Goal: Find specific page/section: Find specific page/section

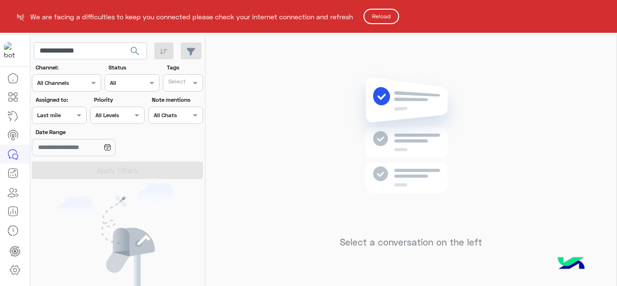
click at [380, 11] on button "Reload" at bounding box center [381, 16] width 36 height 15
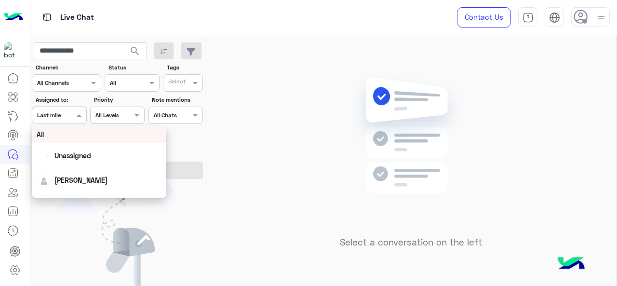
click at [57, 119] on div "Assigned on Last mile" at bounding box center [59, 115] width 54 height 17
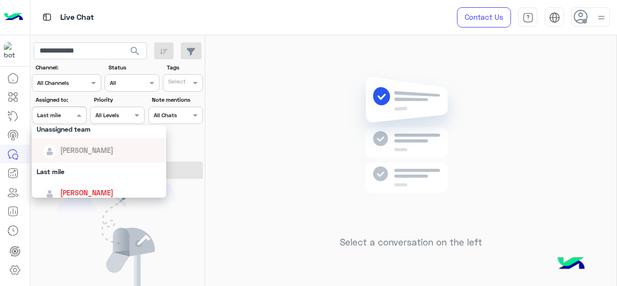
scroll to position [98, 0]
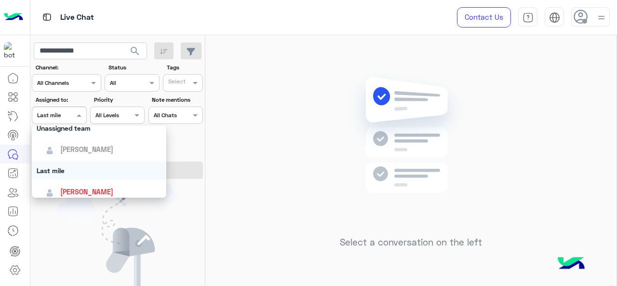
click at [70, 167] on div "Last mile" at bounding box center [99, 170] width 135 height 18
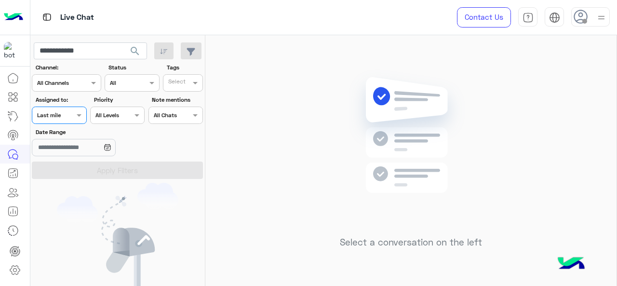
drag, startPoint x: 67, startPoint y: 110, endPoint x: 66, endPoint y: 115, distance: 4.9
click at [66, 112] on div at bounding box center [58, 113] width 53 height 9
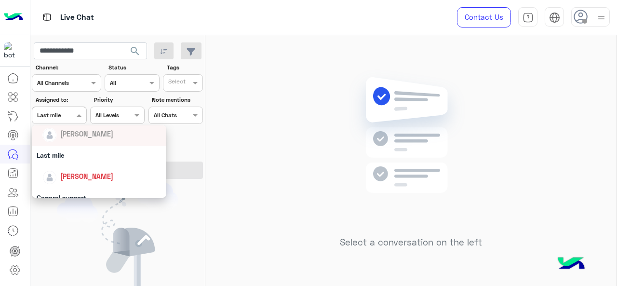
scroll to position [137, 0]
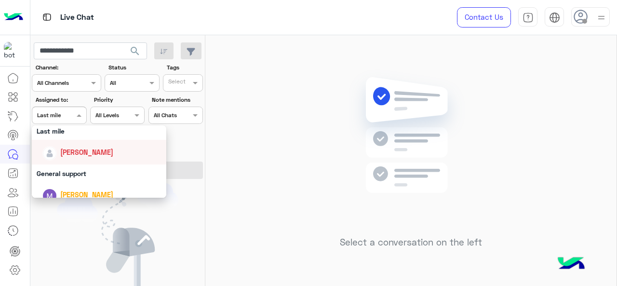
click at [69, 155] on span "Jana Aboelseoud" at bounding box center [86, 152] width 53 height 8
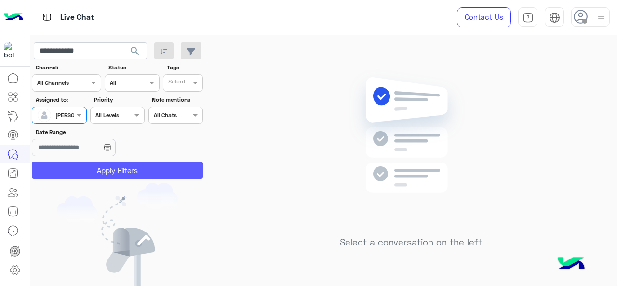
click at [76, 178] on button "Apply Filters" at bounding box center [117, 169] width 171 height 17
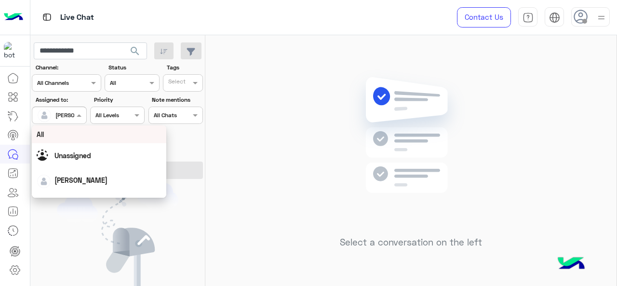
click at [72, 112] on div at bounding box center [58, 113] width 53 height 9
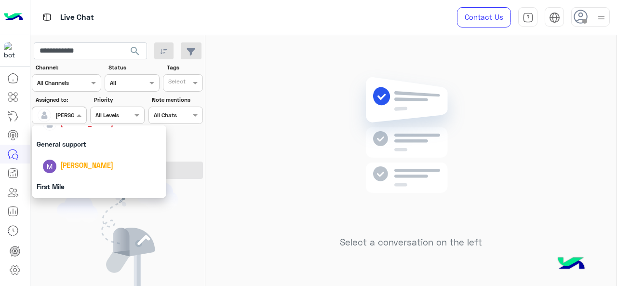
scroll to position [172, 0]
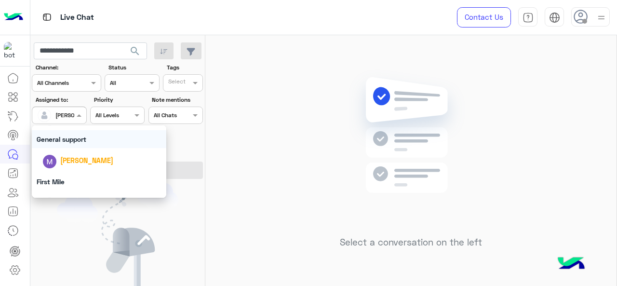
click at [79, 142] on div "General support" at bounding box center [99, 139] width 135 height 18
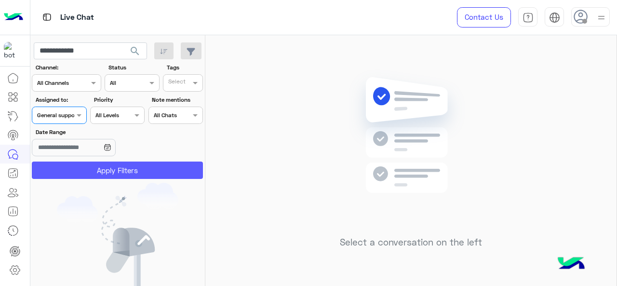
click at [105, 175] on button "Apply Filters" at bounding box center [117, 169] width 171 height 17
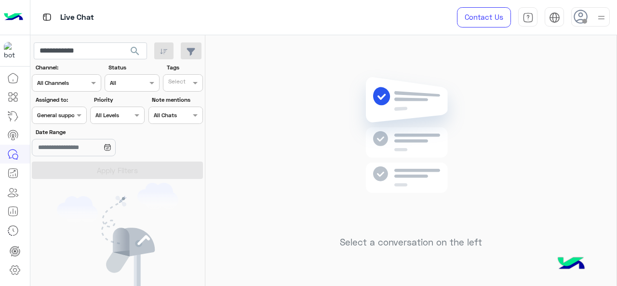
click at [72, 117] on div at bounding box center [58, 113] width 53 height 9
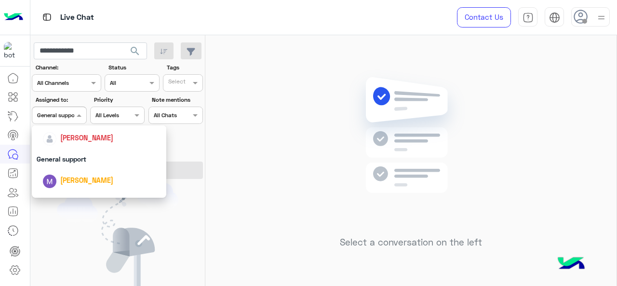
scroll to position [186, 0]
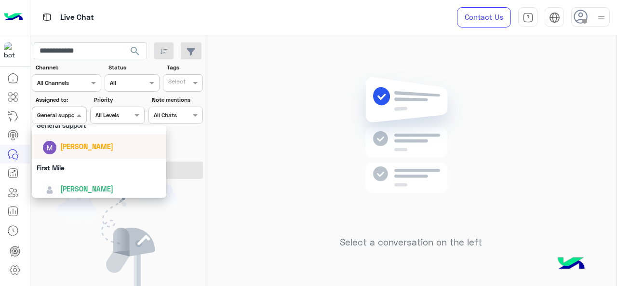
click at [79, 150] on div "Marex George" at bounding box center [86, 146] width 53 height 10
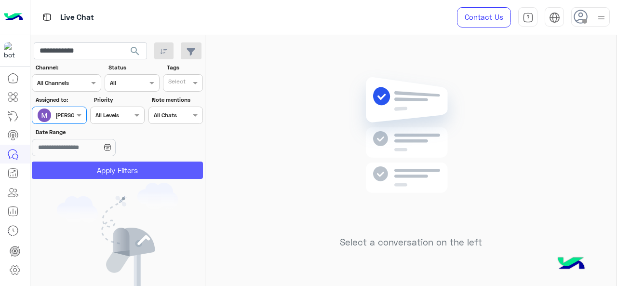
click at [96, 171] on button "Apply Filters" at bounding box center [117, 169] width 171 height 17
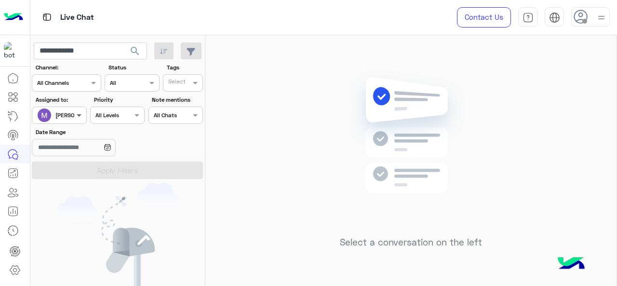
click at [78, 114] on span at bounding box center [80, 115] width 12 height 10
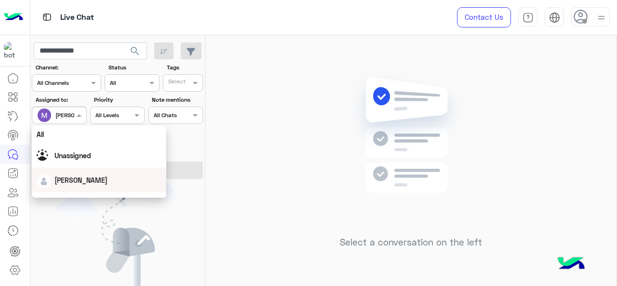
scroll to position [189, 0]
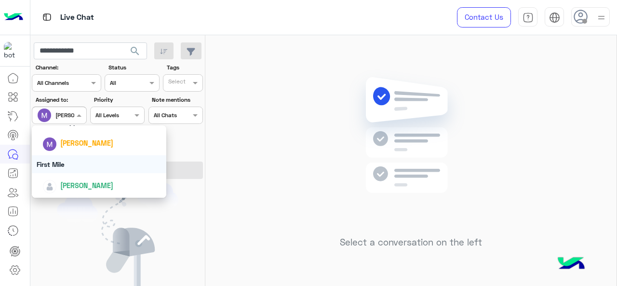
click at [73, 164] on div "First Mile" at bounding box center [99, 164] width 135 height 18
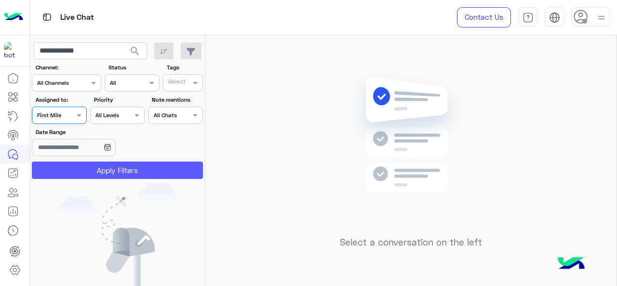
click at [82, 171] on button "Apply Filters" at bounding box center [117, 169] width 171 height 17
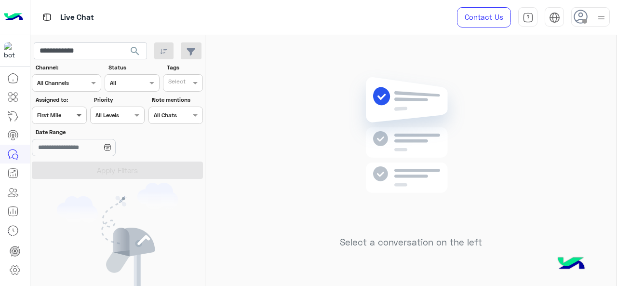
click at [78, 119] on span at bounding box center [80, 115] width 12 height 10
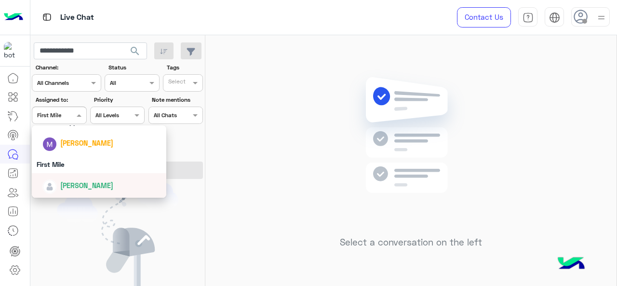
click at [76, 179] on div "Mariam Ahmed" at bounding box center [102, 185] width 120 height 17
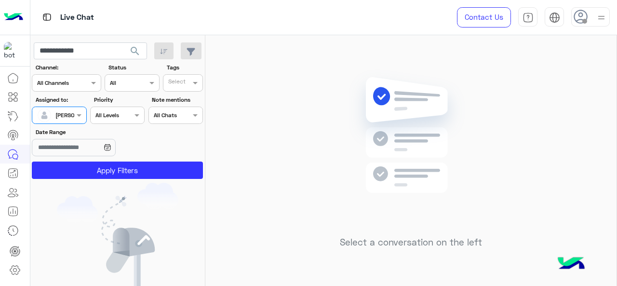
click at [76, 179] on app-inbox-users-filters "**********" at bounding box center [117, 108] width 175 height 147
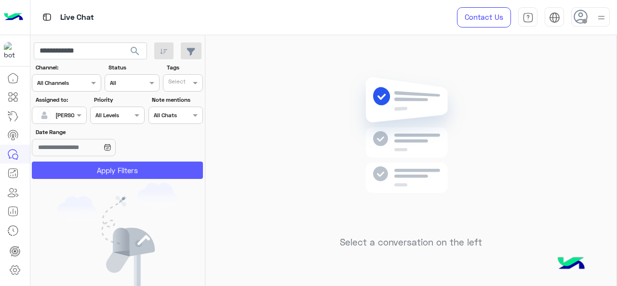
click at [75, 173] on button "Apply Filters" at bounding box center [117, 169] width 171 height 17
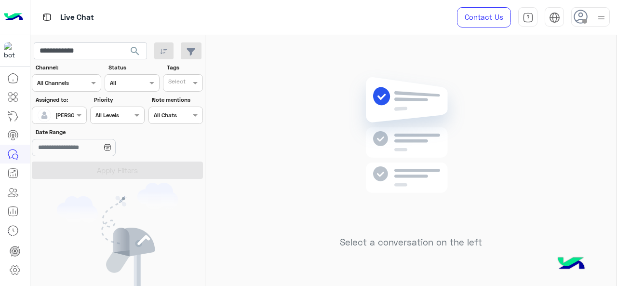
click at [297, 79] on div "Select a conversation on the left" at bounding box center [410, 162] width 411 height 254
click at [67, 105] on div "Assigned to: Assigned on Mariam Ahmed" at bounding box center [59, 109] width 54 height 28
click at [69, 118] on span "Mariam Ahmed" at bounding box center [77, 114] width 44 height 7
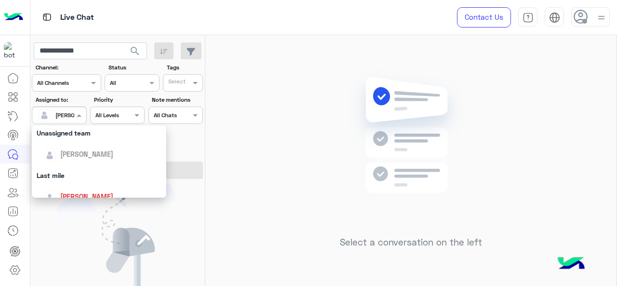
scroll to position [94, 0]
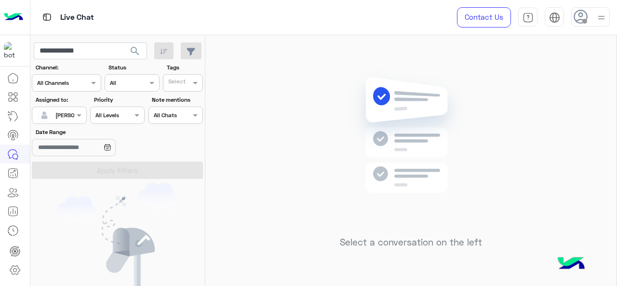
click at [285, 74] on div "Select a conversation on the left" at bounding box center [410, 162] width 411 height 254
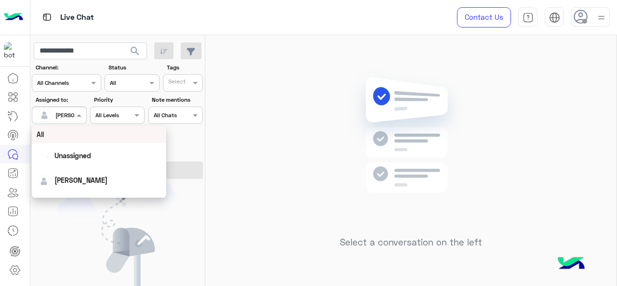
click at [65, 111] on div at bounding box center [58, 113] width 53 height 9
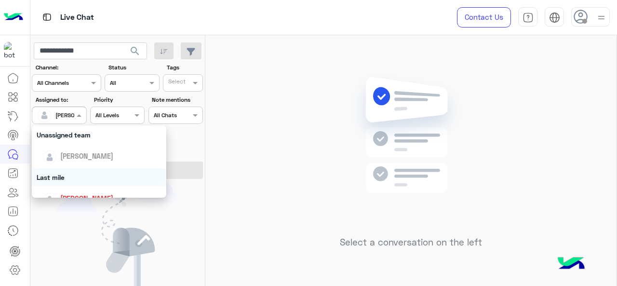
scroll to position [105, 0]
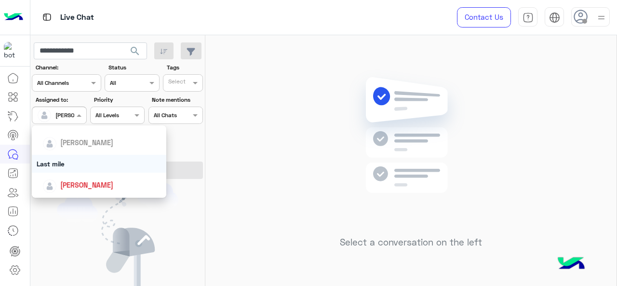
click at [69, 170] on div "Last mile" at bounding box center [99, 164] width 135 height 18
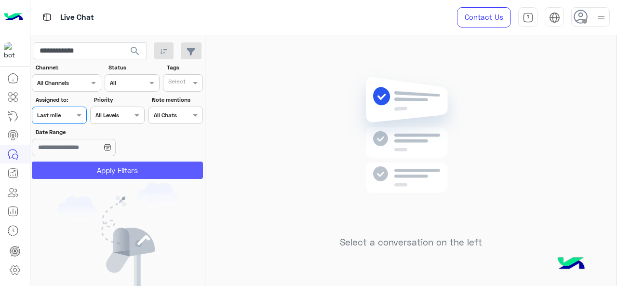
click at [69, 170] on button "Apply Filters" at bounding box center [117, 169] width 171 height 17
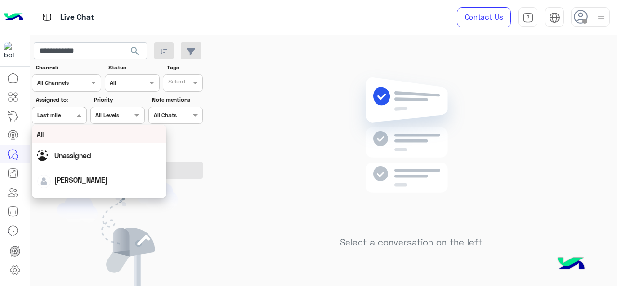
click at [80, 117] on span at bounding box center [80, 115] width 12 height 10
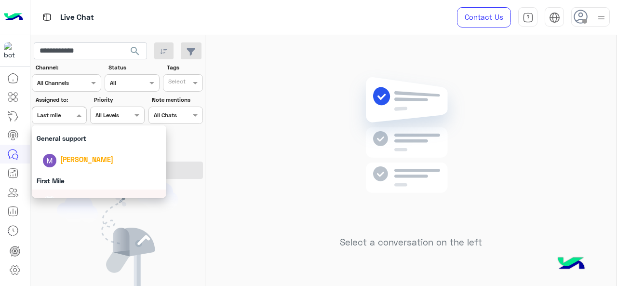
scroll to position [154, 0]
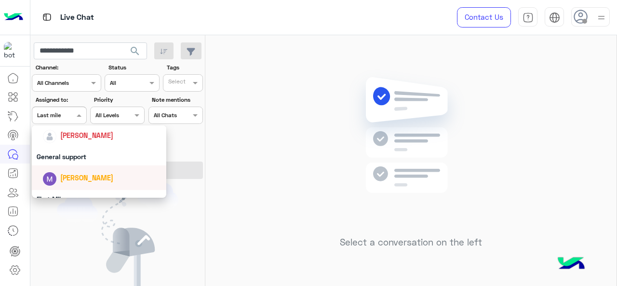
drag, startPoint x: 86, startPoint y: 152, endPoint x: 87, endPoint y: 158, distance: 5.5
click at [87, 158] on div "General support" at bounding box center [99, 156] width 135 height 18
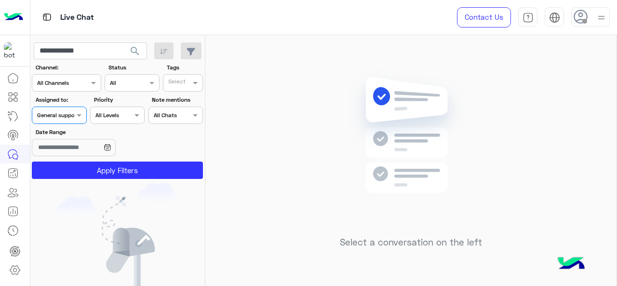
click at [87, 158] on app-date-range-input at bounding box center [88, 148] width 113 height 19
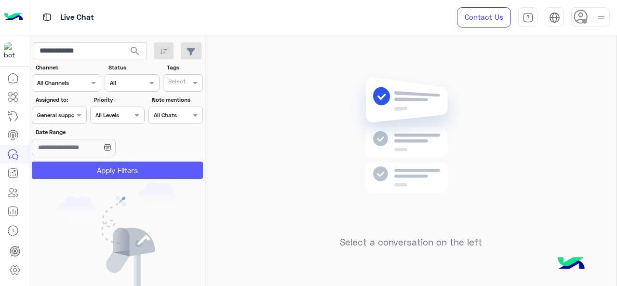
click at [91, 164] on button "Apply Filters" at bounding box center [117, 169] width 171 height 17
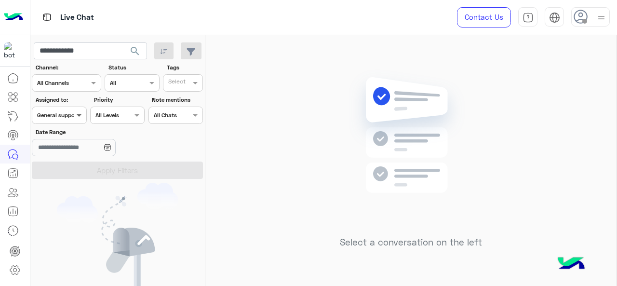
click at [77, 114] on span at bounding box center [80, 115] width 12 height 10
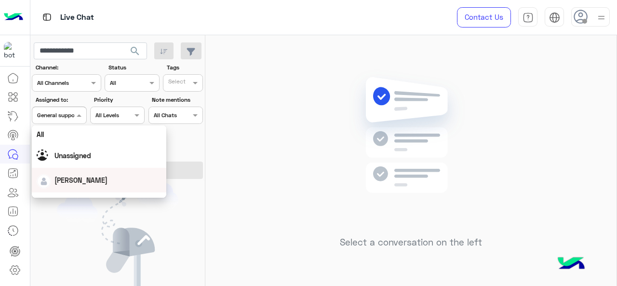
scroll to position [189, 0]
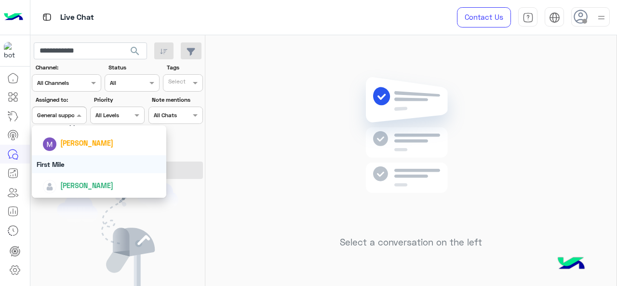
click at [67, 167] on div "First Mile" at bounding box center [99, 164] width 135 height 18
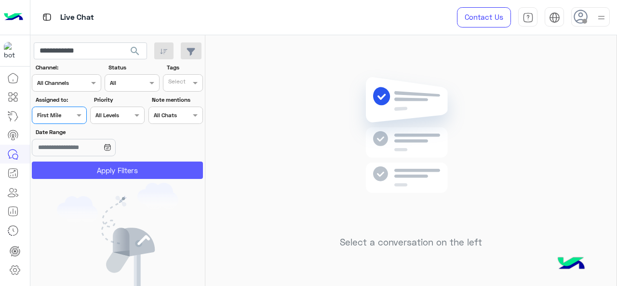
click at [67, 166] on button "Apply Filters" at bounding box center [117, 169] width 171 height 17
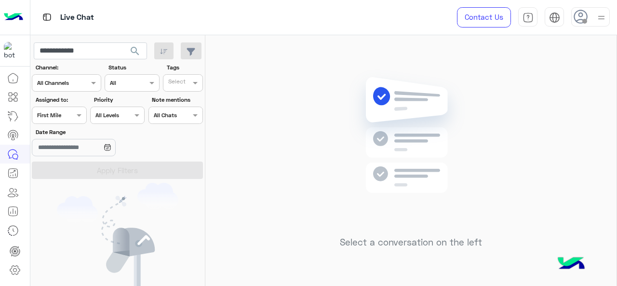
click at [65, 113] on div at bounding box center [58, 113] width 53 height 9
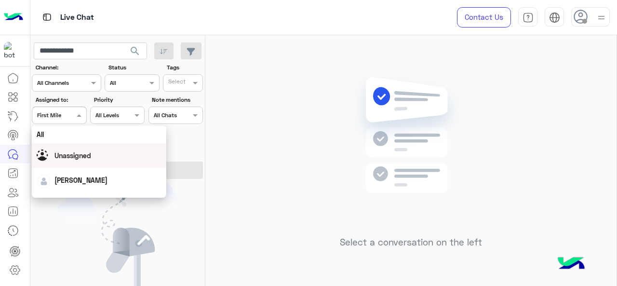
click at [76, 144] on div "Unassigned" at bounding box center [99, 155] width 135 height 25
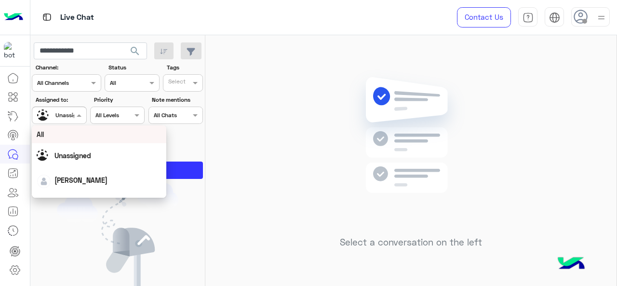
click at [70, 118] on span "Unassigned" at bounding box center [70, 114] width 31 height 7
click at [81, 134] on div "All" at bounding box center [99, 134] width 125 height 10
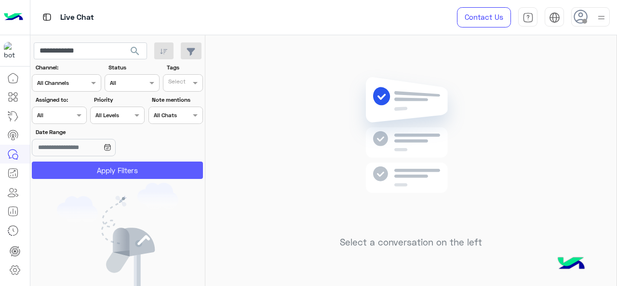
click at [96, 168] on button "Apply Filters" at bounding box center [117, 169] width 171 height 17
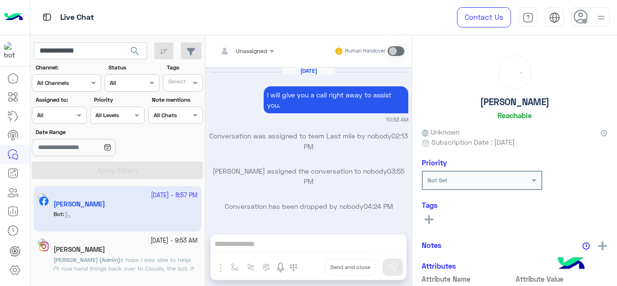
scroll to position [407, 0]
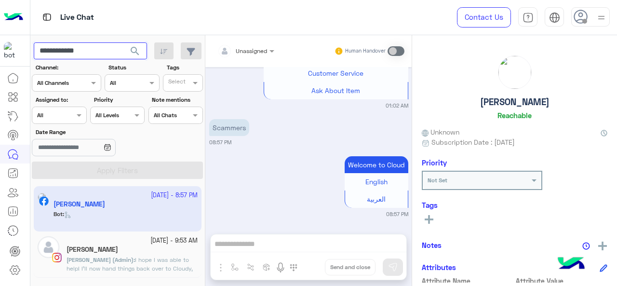
click at [91, 57] on input "**********" at bounding box center [90, 50] width 113 height 17
click at [141, 47] on span "search" at bounding box center [135, 51] width 12 height 12
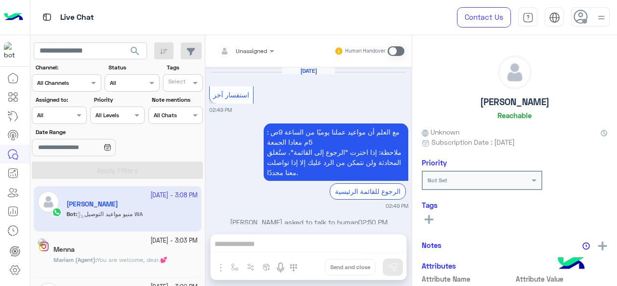
scroll to position [349, 0]
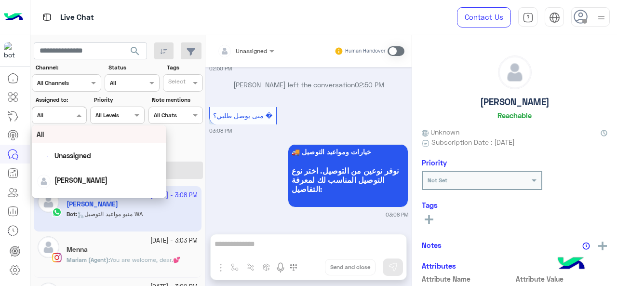
click at [67, 109] on div at bounding box center [58, 113] width 53 height 9
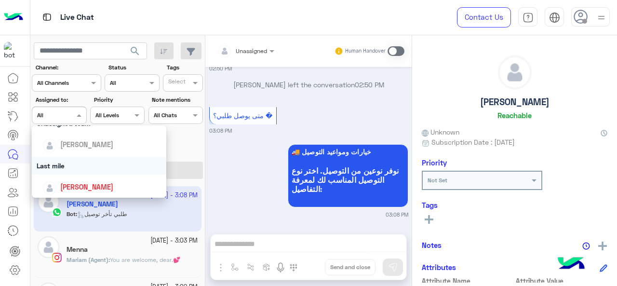
scroll to position [468, 0]
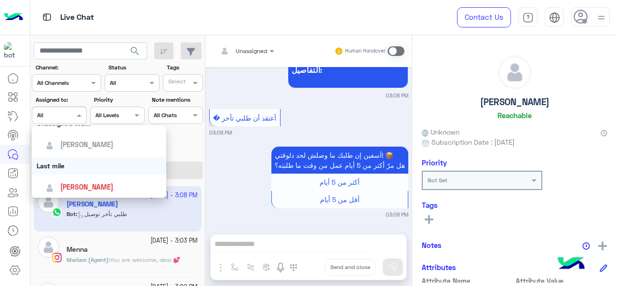
click at [72, 165] on div "Last mile" at bounding box center [99, 166] width 135 height 18
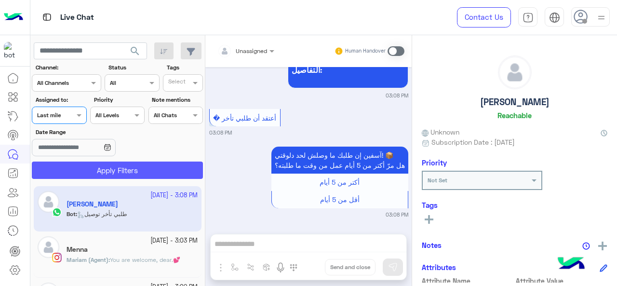
click at [72, 165] on button "Apply Filters" at bounding box center [117, 169] width 171 height 17
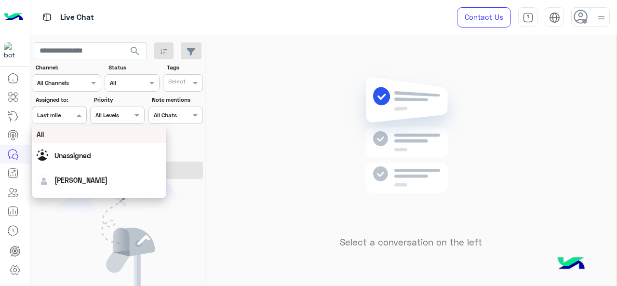
click at [69, 111] on div at bounding box center [58, 113] width 53 height 9
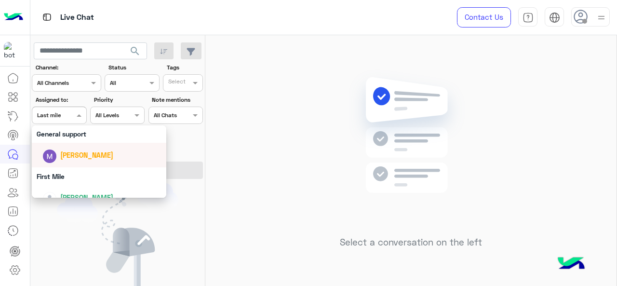
scroll to position [177, 0]
click at [73, 132] on div "General support" at bounding box center [99, 133] width 135 height 18
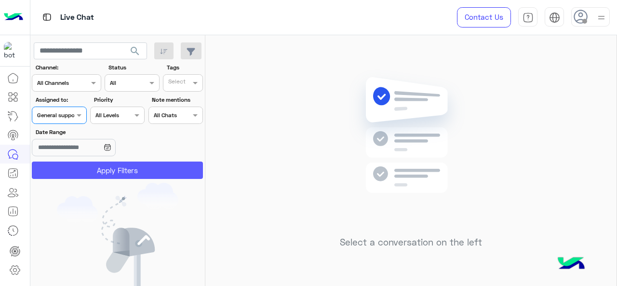
click at [79, 171] on button "Apply Filters" at bounding box center [117, 169] width 171 height 17
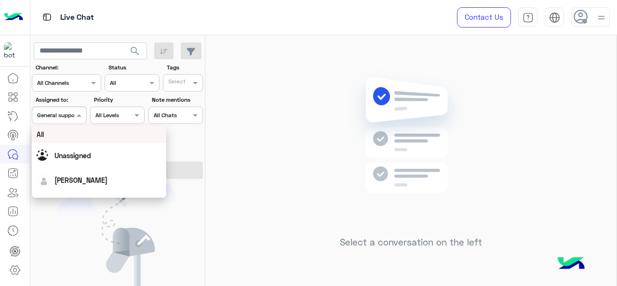
click at [84, 115] on span at bounding box center [80, 115] width 12 height 10
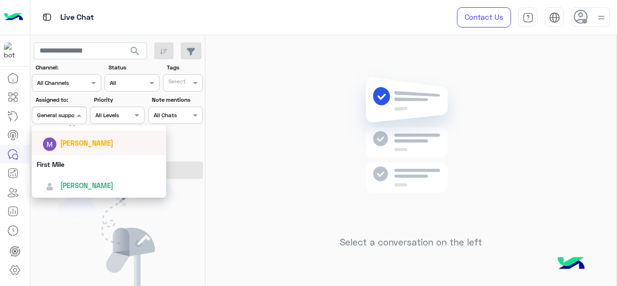
scroll to position [189, 0]
click at [72, 168] on div "First Mile" at bounding box center [99, 164] width 135 height 18
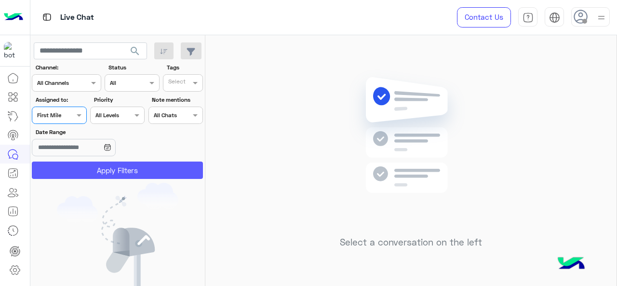
click at [72, 168] on button "Apply Filters" at bounding box center [117, 169] width 171 height 17
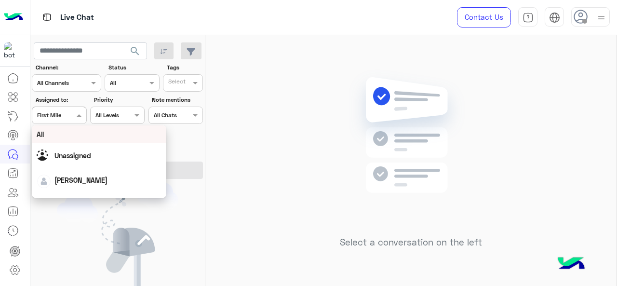
click at [77, 115] on span at bounding box center [80, 115] width 12 height 10
click at [82, 135] on div "All" at bounding box center [99, 134] width 125 height 10
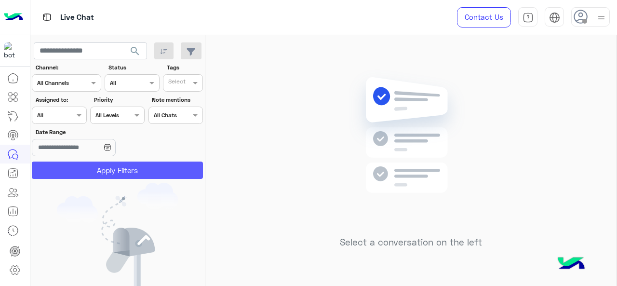
click at [98, 173] on button "Apply Filters" at bounding box center [117, 169] width 171 height 17
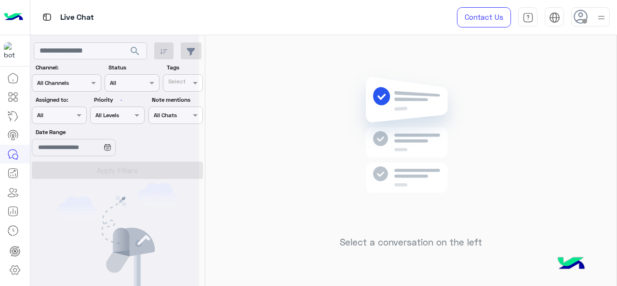
click at [79, 124] on div at bounding box center [114, 147] width 169 height 286
click at [75, 112] on div at bounding box center [114, 147] width 169 height 286
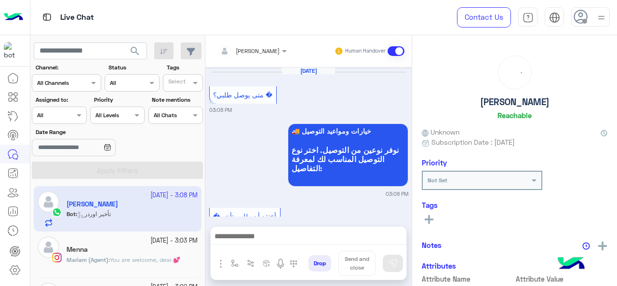
scroll to position [547, 0]
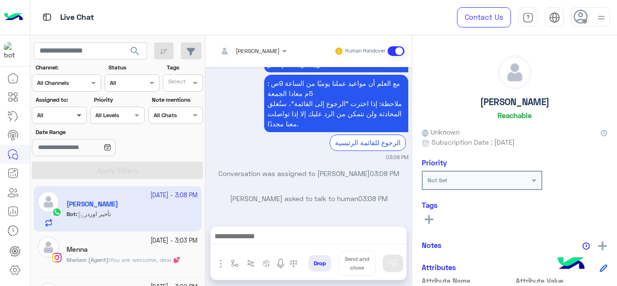
click at [77, 117] on span at bounding box center [80, 115] width 12 height 10
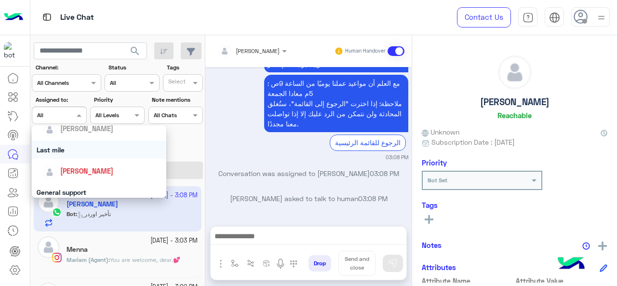
scroll to position [118, 0]
click at [87, 158] on div "Last mile" at bounding box center [99, 151] width 135 height 18
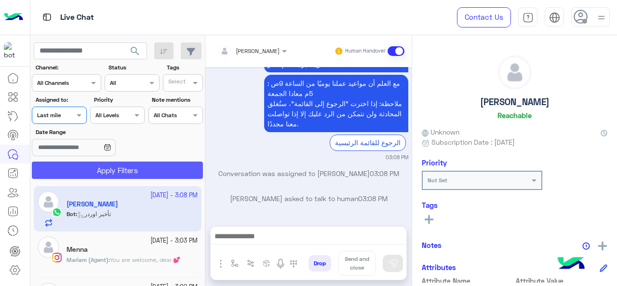
click at [89, 165] on button "Apply Filters" at bounding box center [117, 169] width 171 height 17
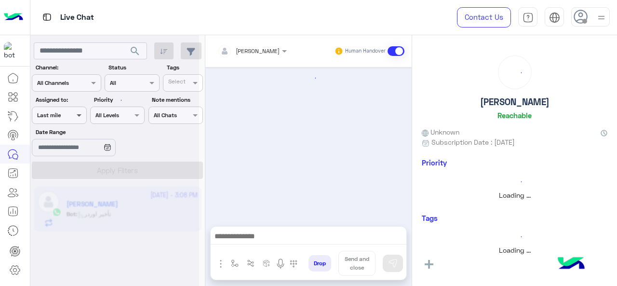
scroll to position [547, 0]
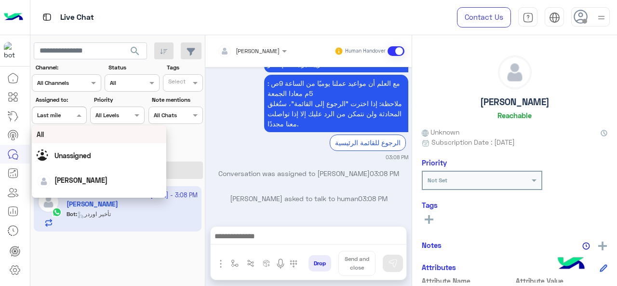
click at [76, 120] on span at bounding box center [80, 115] width 12 height 10
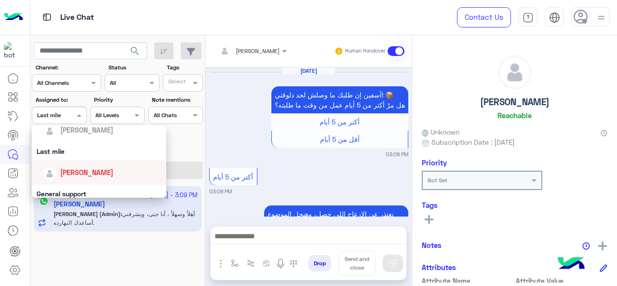
scroll to position [507, 0]
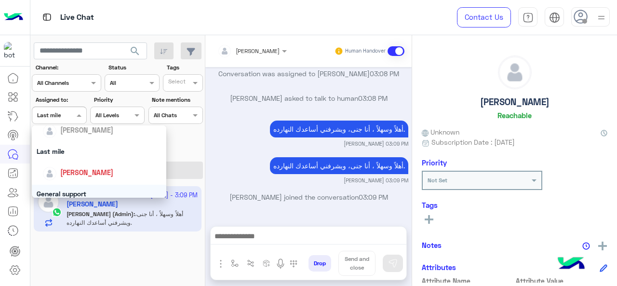
click at [72, 191] on div "General support" at bounding box center [99, 194] width 135 height 18
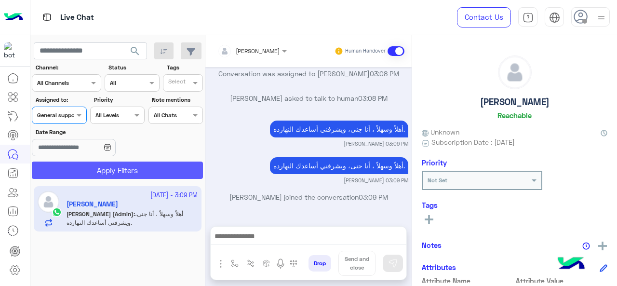
click at [74, 175] on button "Apply Filters" at bounding box center [117, 169] width 171 height 17
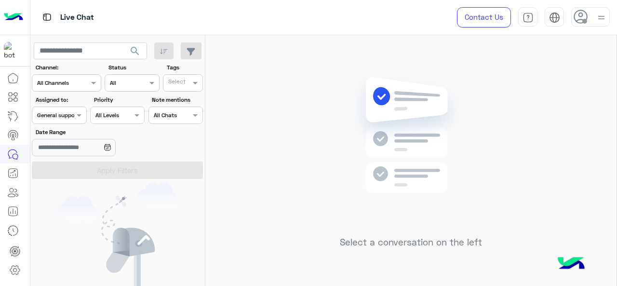
click at [68, 116] on div at bounding box center [58, 113] width 53 height 9
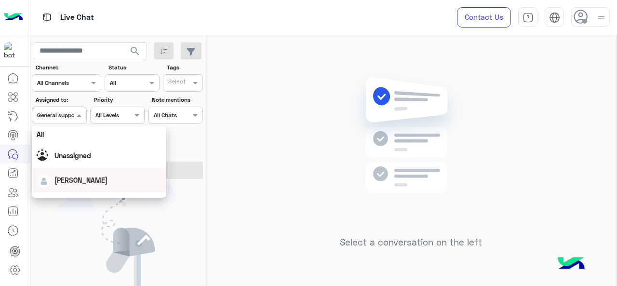
scroll to position [189, 0]
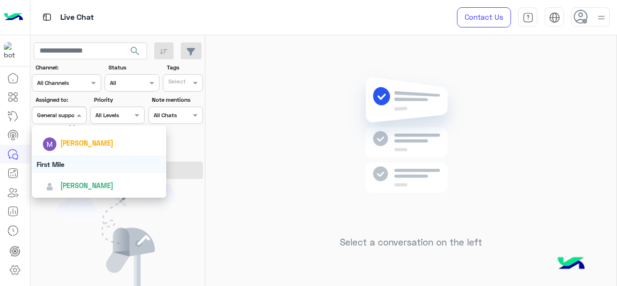
click at [70, 160] on div "First Mile" at bounding box center [99, 164] width 135 height 18
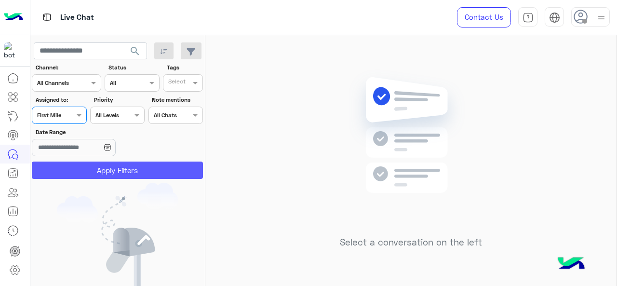
click at [78, 166] on button "Apply Filters" at bounding box center [117, 169] width 171 height 17
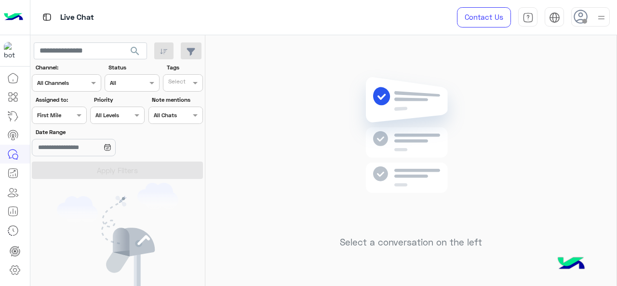
click at [66, 110] on div at bounding box center [58, 113] width 53 height 9
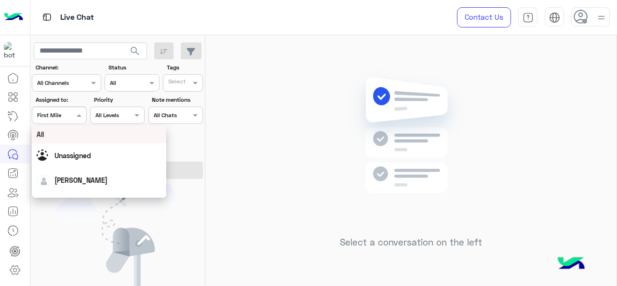
click at [82, 137] on div "All" at bounding box center [99, 134] width 125 height 10
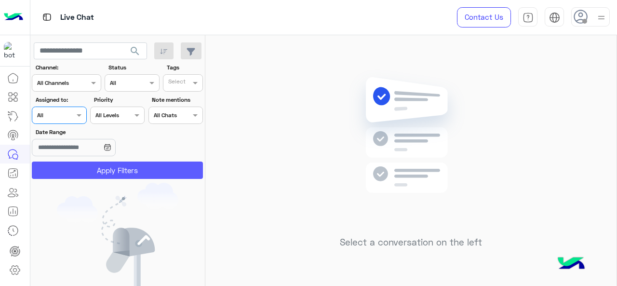
click at [89, 174] on button "Apply Filters" at bounding box center [117, 169] width 171 height 17
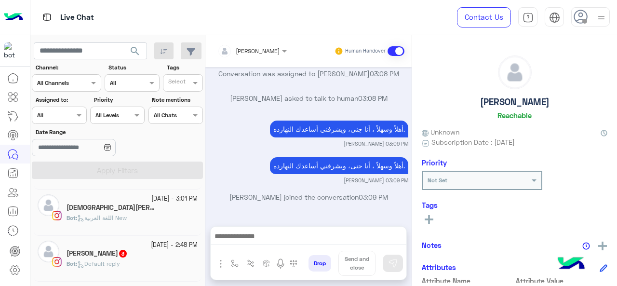
scroll to position [180, 0]
click at [123, 212] on div "Adham Hisham 3" at bounding box center [132, 208] width 131 height 10
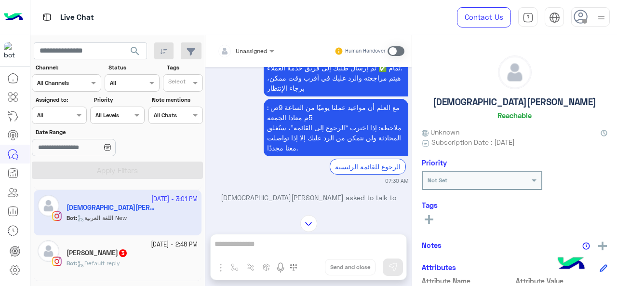
scroll to position [227, 0]
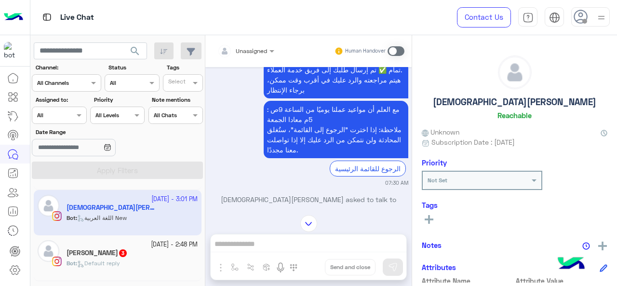
click at [132, 252] on div "Yasmine sherif 3" at bounding box center [132, 254] width 131 height 10
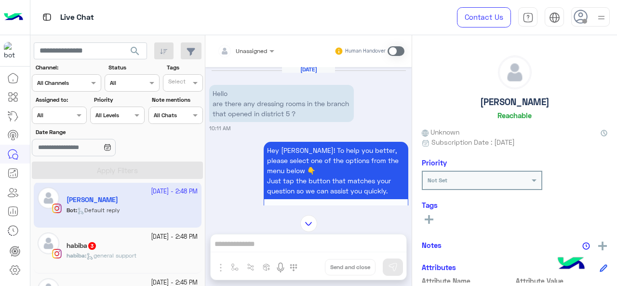
click at [101, 245] on div "habiba 3" at bounding box center [132, 246] width 131 height 10
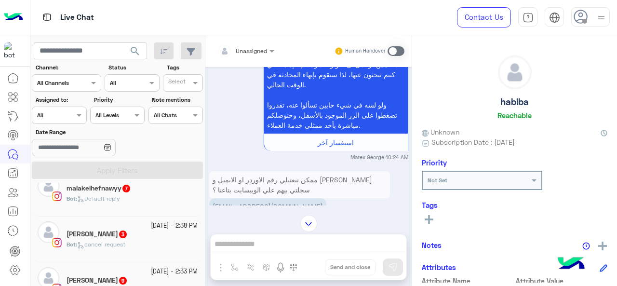
click at [120, 244] on span "cancel request" at bounding box center [101, 243] width 48 height 7
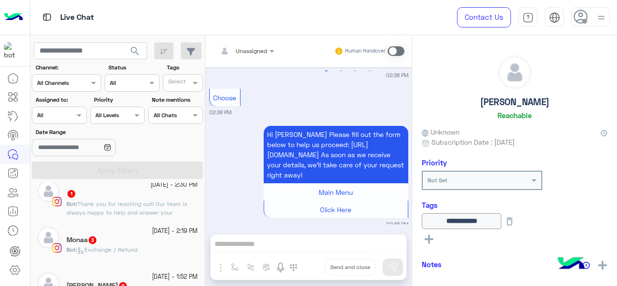
click at [132, 197] on div "1" at bounding box center [132, 194] width 131 height 10
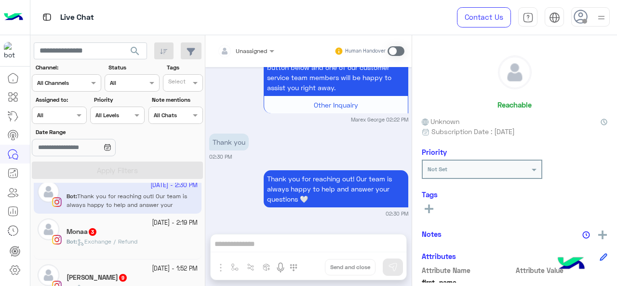
click at [134, 229] on div "Monaa 3" at bounding box center [132, 232] width 131 height 10
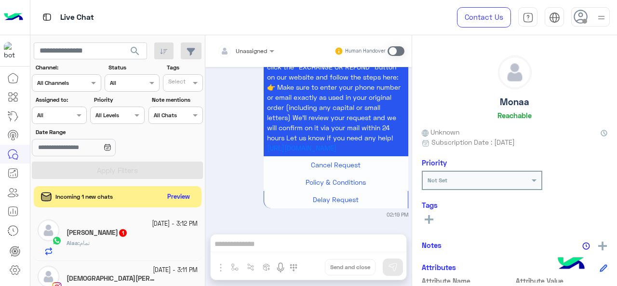
click at [110, 146] on icon at bounding box center [107, 146] width 5 height 0
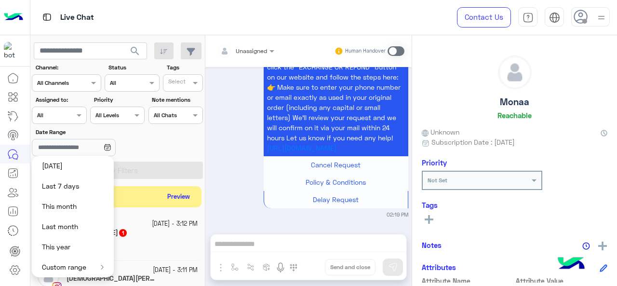
click at [85, 191] on button "Last 7 days" at bounding box center [73, 186] width 82 height 20
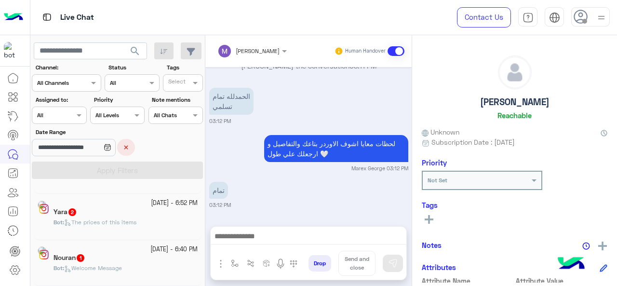
scroll to position [5, 0]
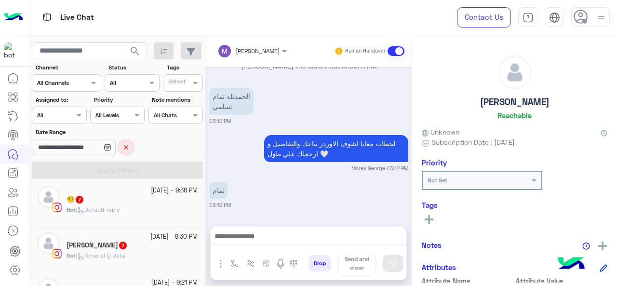
click at [111, 146] on icon at bounding box center [108, 148] width 8 height 8
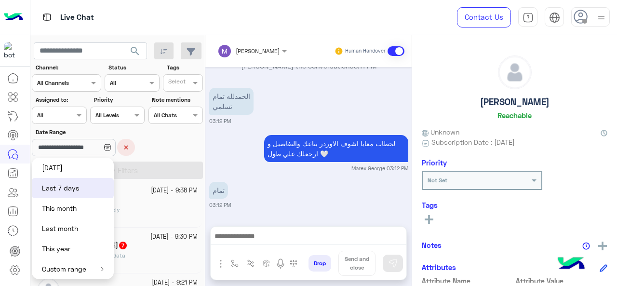
click at [85, 270] on button "Custom range" at bounding box center [73, 269] width 82 height 20
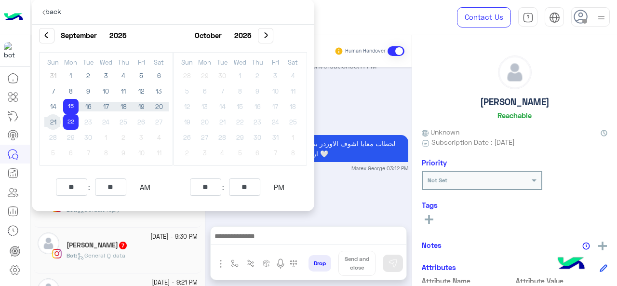
click at [52, 120] on span "21" at bounding box center [52, 121] width 15 height 15
click at [155, 105] on span "20" at bounding box center [158, 106] width 15 height 15
click at [67, 123] on span "22" at bounding box center [70, 121] width 15 height 15
type input "**********"
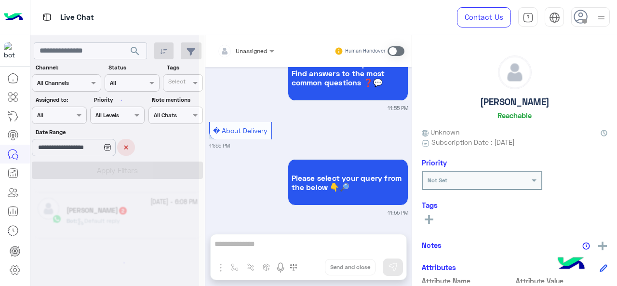
scroll to position [5, 0]
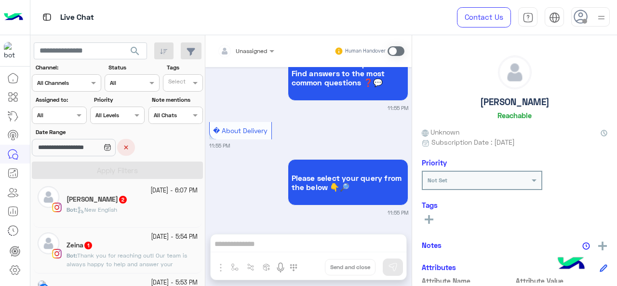
click at [135, 148] on button "×" at bounding box center [126, 147] width 18 height 17
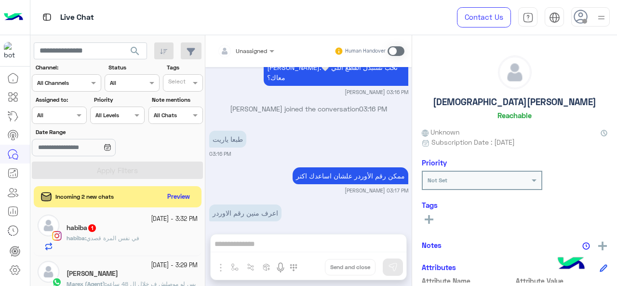
scroll to position [1222, 0]
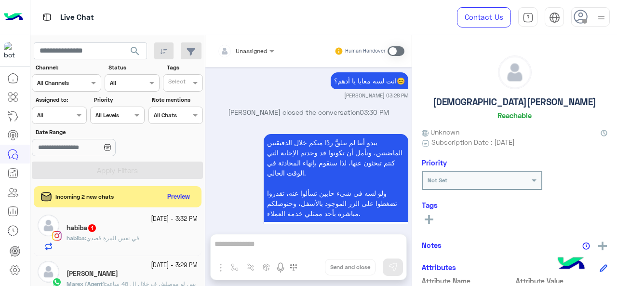
click at [72, 117] on div at bounding box center [58, 113] width 53 height 9
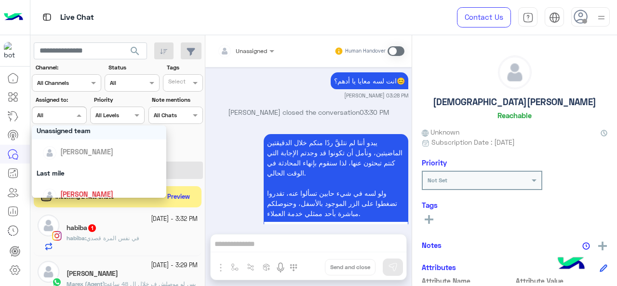
scroll to position [102, 0]
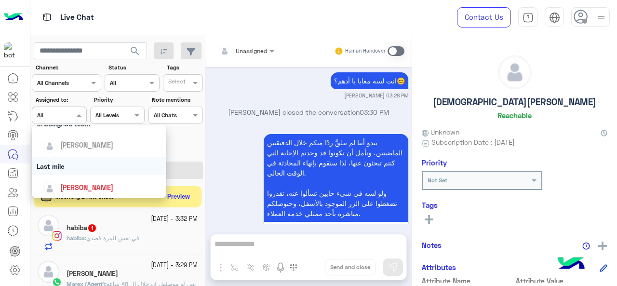
click at [83, 164] on div "Last mile" at bounding box center [99, 166] width 135 height 18
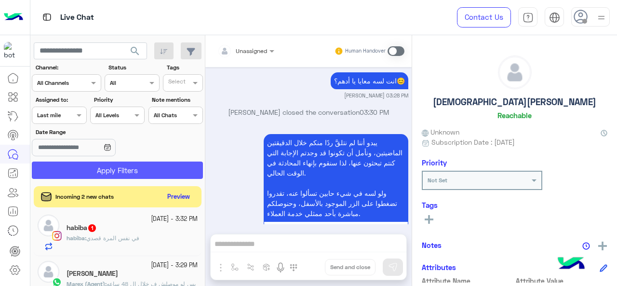
click at [84, 165] on button "Apply Filters" at bounding box center [117, 169] width 171 height 17
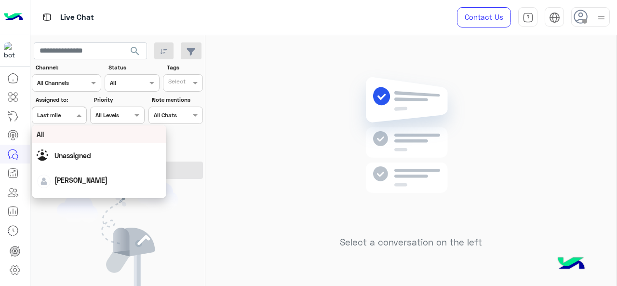
click at [80, 112] on span at bounding box center [80, 115] width 12 height 10
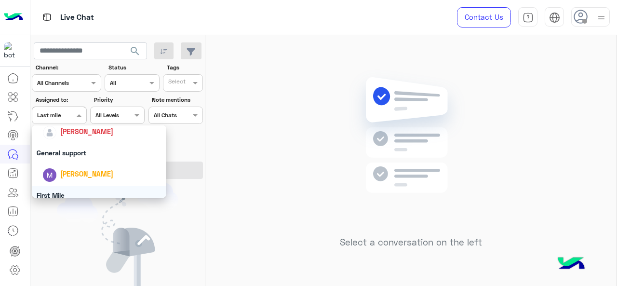
scroll to position [156, 0]
click at [68, 158] on div "General support" at bounding box center [99, 155] width 135 height 18
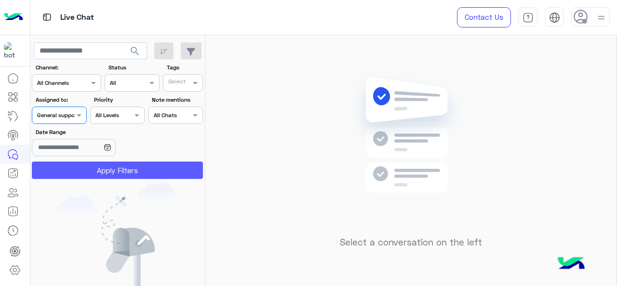
click at [70, 173] on button "Apply Filters" at bounding box center [117, 169] width 171 height 17
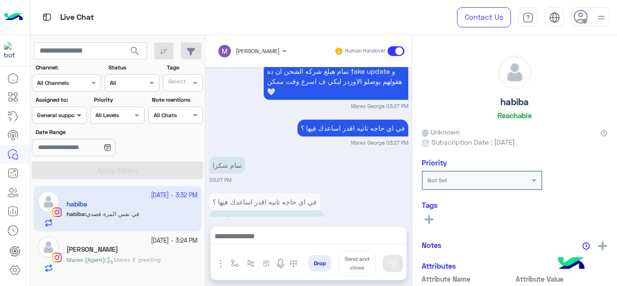
scroll to position [757, 0]
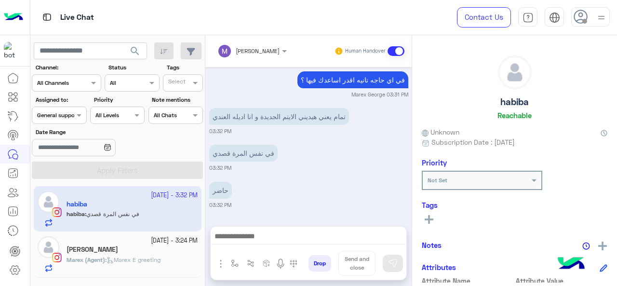
click at [70, 119] on div "General support" at bounding box center [58, 115] width 42 height 9
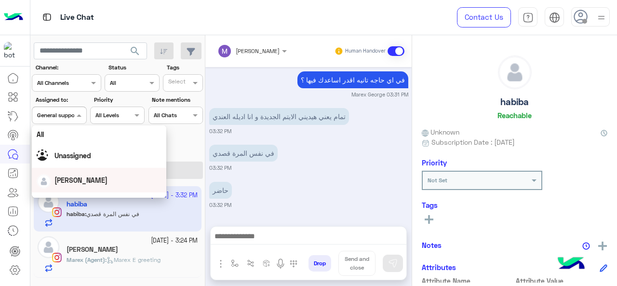
scroll to position [189, 0]
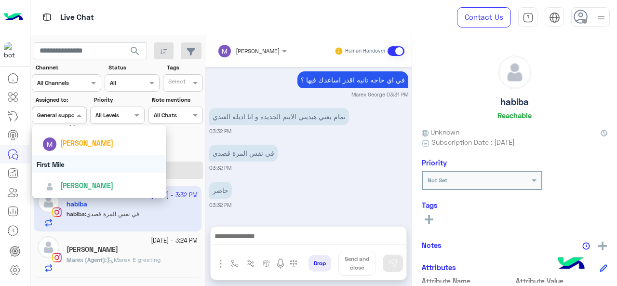
click at [75, 162] on div "First Mile" at bounding box center [99, 164] width 135 height 18
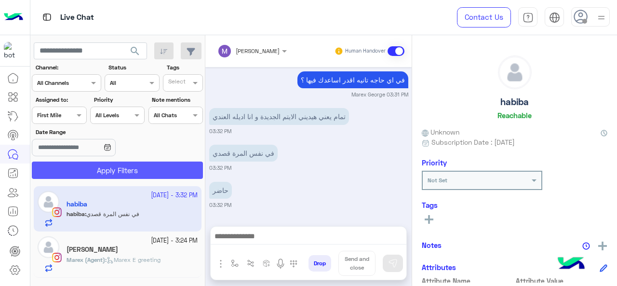
click at [80, 170] on button "Apply Filters" at bounding box center [117, 169] width 171 height 17
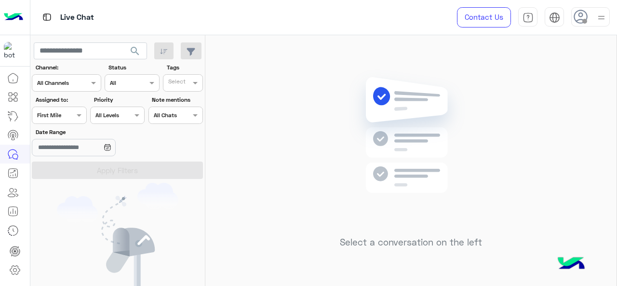
click at [80, 109] on div at bounding box center [58, 113] width 53 height 9
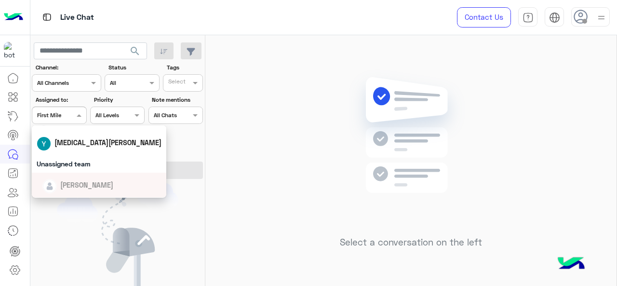
scroll to position [85, 0]
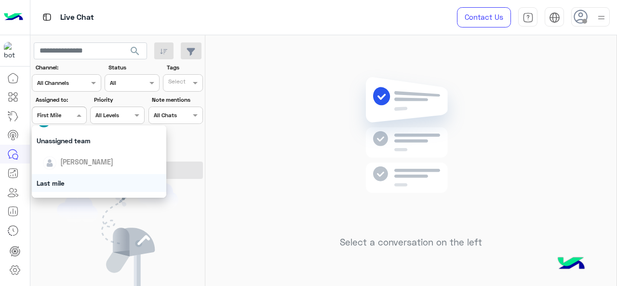
click at [58, 180] on div "Last mile" at bounding box center [99, 183] width 135 height 18
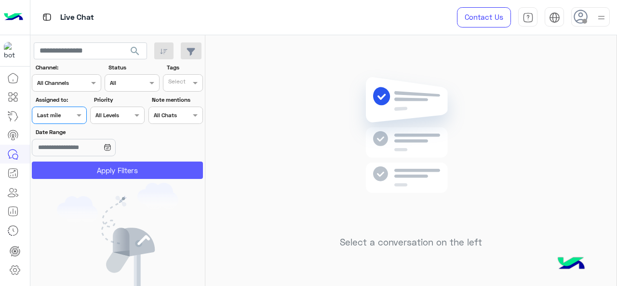
click at [61, 167] on button "Apply Filters" at bounding box center [117, 169] width 171 height 17
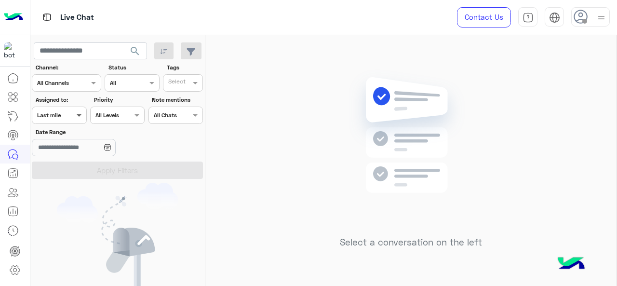
click at [76, 110] on span at bounding box center [80, 115] width 12 height 10
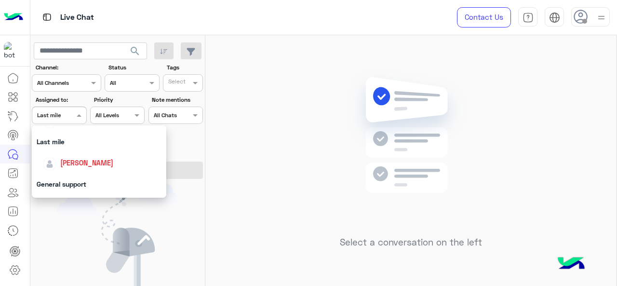
scroll to position [129, 0]
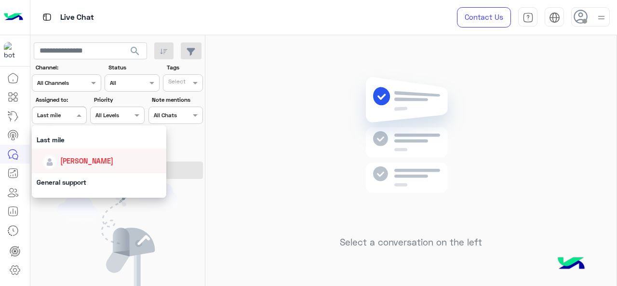
click at [81, 160] on span "Jana Aboelseoud" at bounding box center [86, 161] width 53 height 8
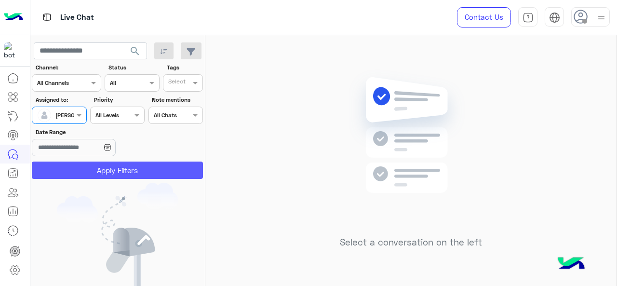
click at [88, 170] on button "Apply Filters" at bounding box center [117, 169] width 171 height 17
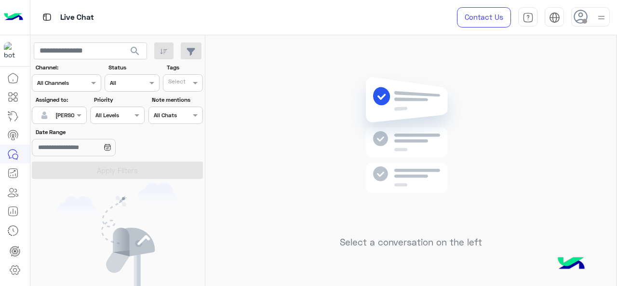
click at [67, 116] on div at bounding box center [58, 113] width 53 height 9
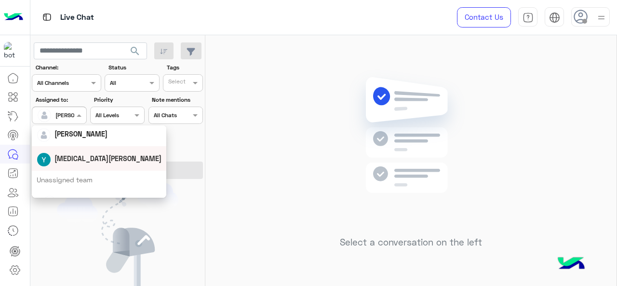
scroll to position [98, 0]
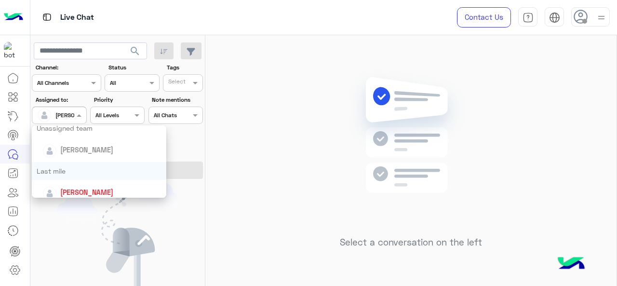
click at [71, 167] on div "Last mile" at bounding box center [99, 171] width 135 height 18
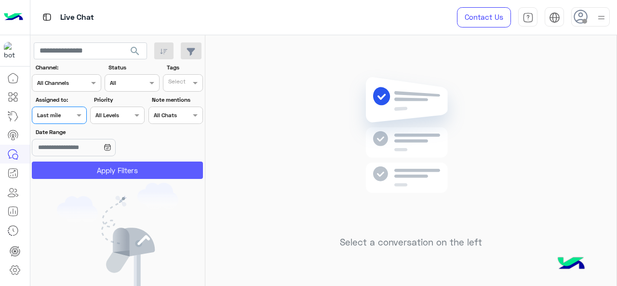
click at [78, 169] on button "Apply Filters" at bounding box center [117, 169] width 171 height 17
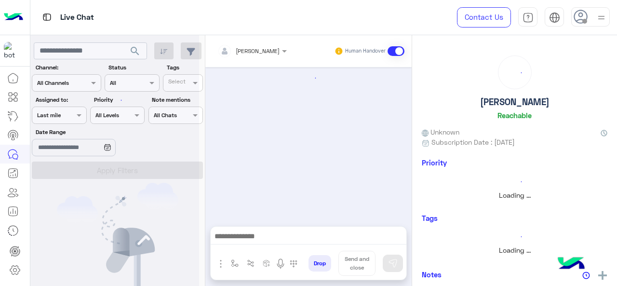
click at [69, 115] on div at bounding box center [114, 147] width 169 height 286
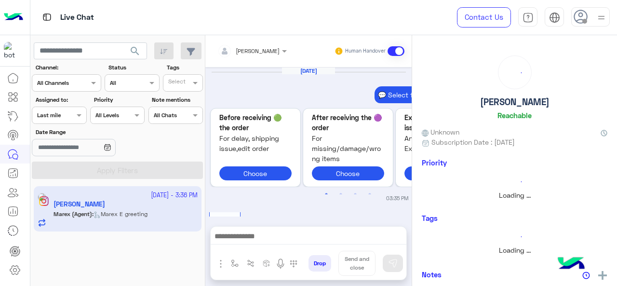
scroll to position [424, 0]
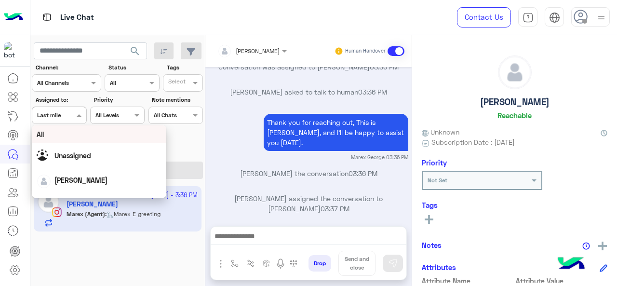
click at [69, 118] on div "Assigned on Last mile" at bounding box center [52, 115] width 41 height 9
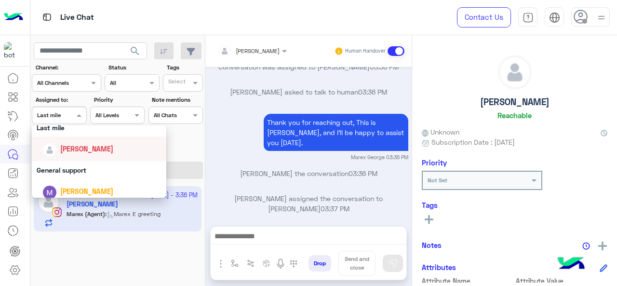
scroll to position [142, 0]
click at [97, 171] on div "General support" at bounding box center [99, 169] width 135 height 18
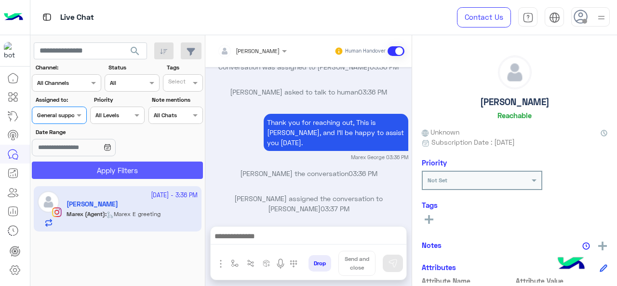
click at [97, 172] on button "Apply Filters" at bounding box center [117, 169] width 171 height 17
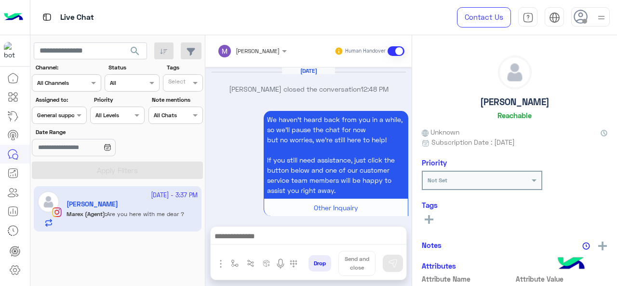
scroll to position [364, 0]
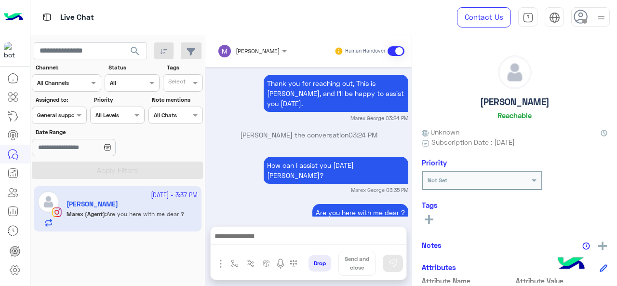
click at [72, 117] on div at bounding box center [58, 113] width 53 height 9
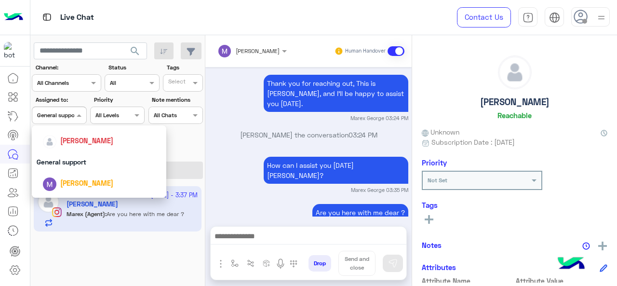
scroll to position [189, 0]
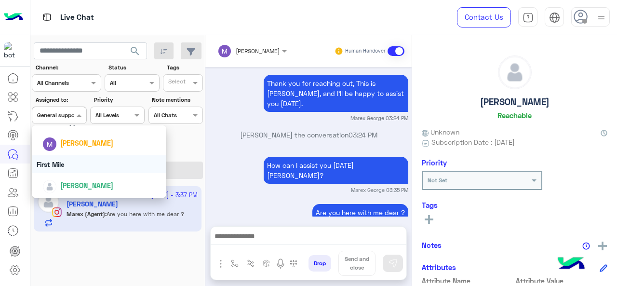
click at [64, 166] on div "First Mile" at bounding box center [99, 164] width 135 height 18
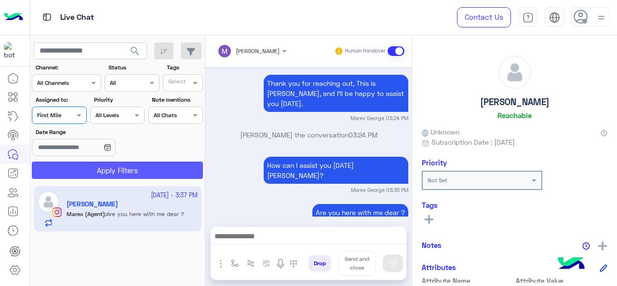
click at [65, 167] on button "Apply Filters" at bounding box center [117, 169] width 171 height 17
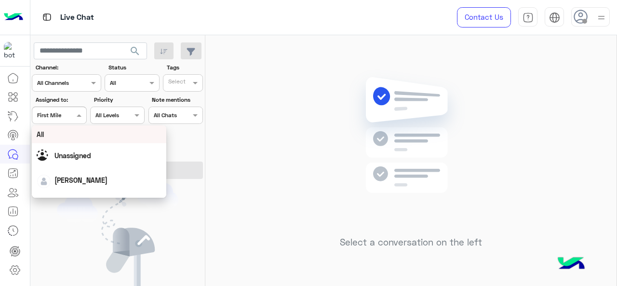
click at [72, 117] on div at bounding box center [58, 113] width 53 height 9
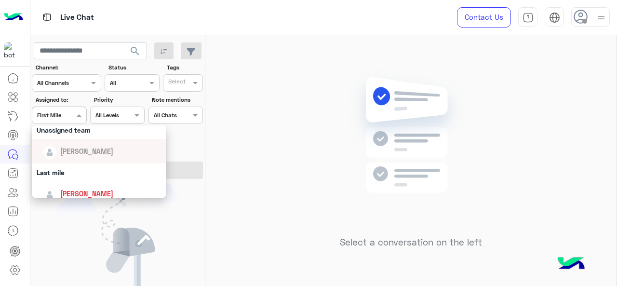
scroll to position [96, 0]
click at [81, 170] on div "Last mile" at bounding box center [99, 172] width 135 height 18
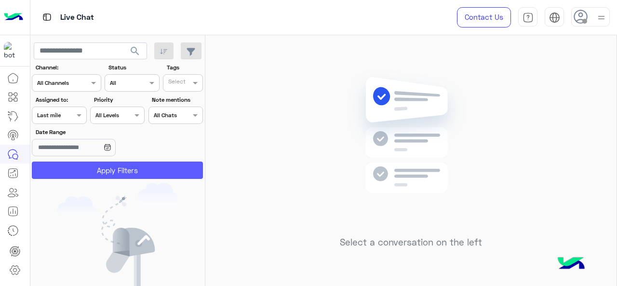
click at [91, 164] on button "Apply Filters" at bounding box center [117, 169] width 171 height 17
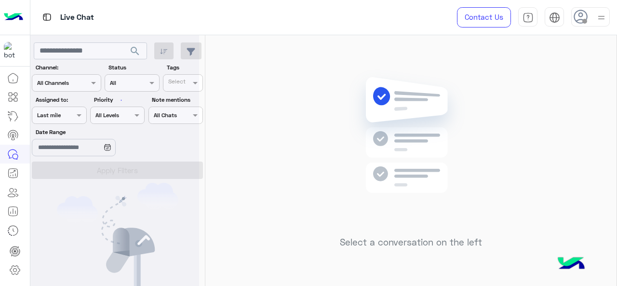
click at [91, 164] on div at bounding box center [114, 147] width 169 height 286
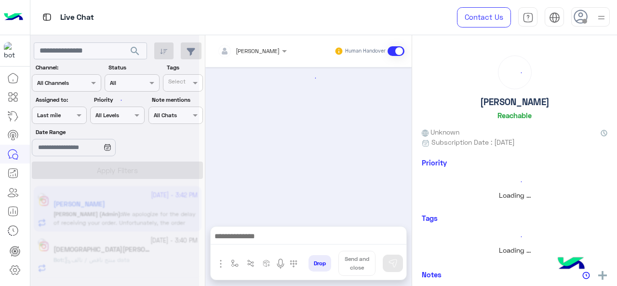
scroll to position [384, 0]
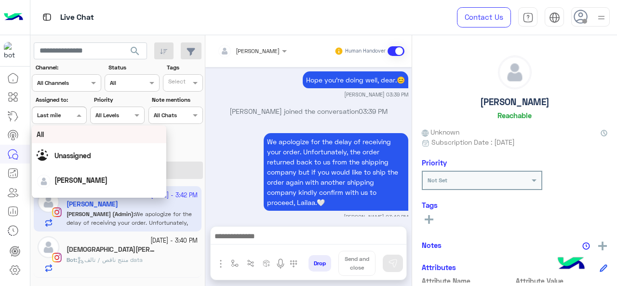
click at [68, 119] on div "Assigned on Last mile" at bounding box center [52, 115] width 41 height 9
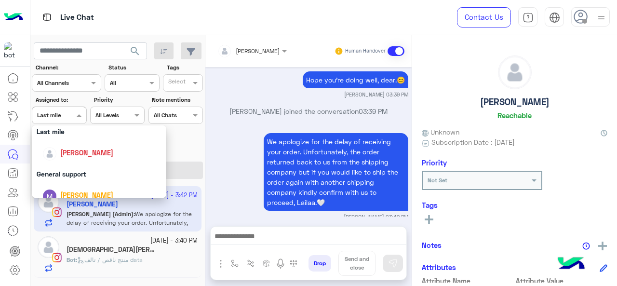
scroll to position [139, 0]
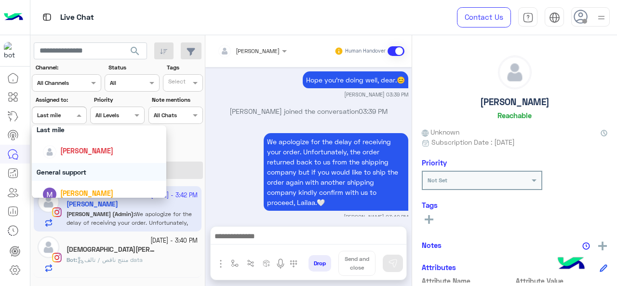
click at [77, 168] on div "General support" at bounding box center [99, 172] width 135 height 18
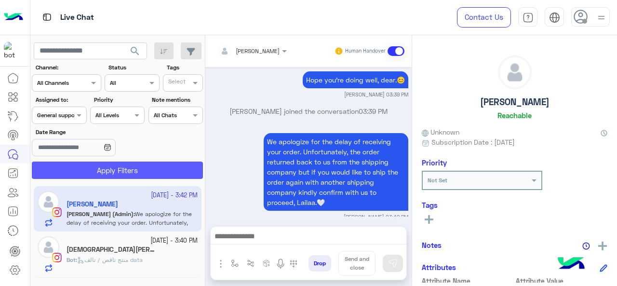
click at [77, 168] on button "Apply Filters" at bounding box center [117, 169] width 171 height 17
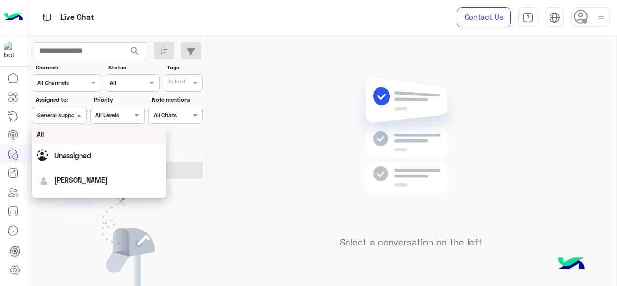
click at [85, 115] on span at bounding box center [80, 115] width 12 height 10
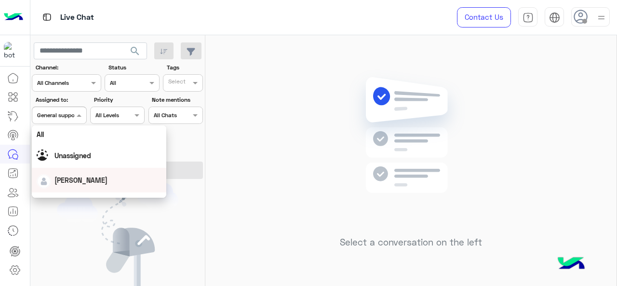
scroll to position [189, 0]
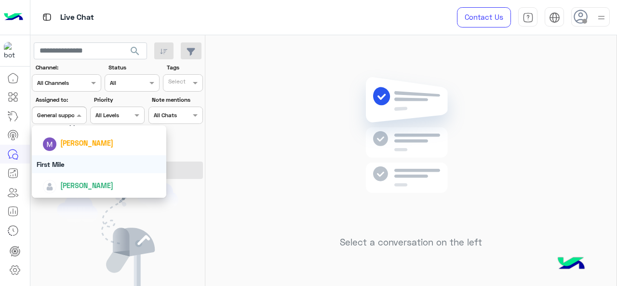
click at [71, 164] on div "First Mile" at bounding box center [99, 164] width 135 height 18
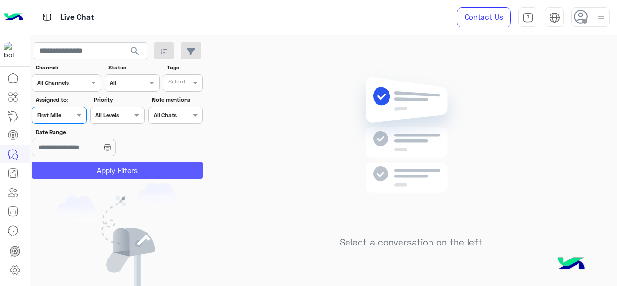
click at [99, 174] on button "Apply Filters" at bounding box center [117, 169] width 171 height 17
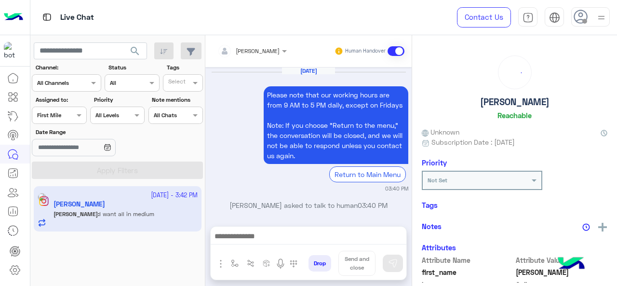
scroll to position [423, 0]
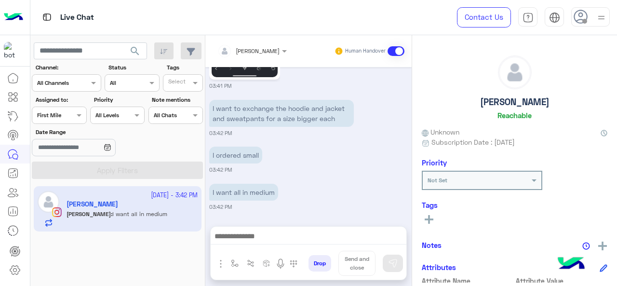
click at [73, 117] on div at bounding box center [58, 113] width 53 height 9
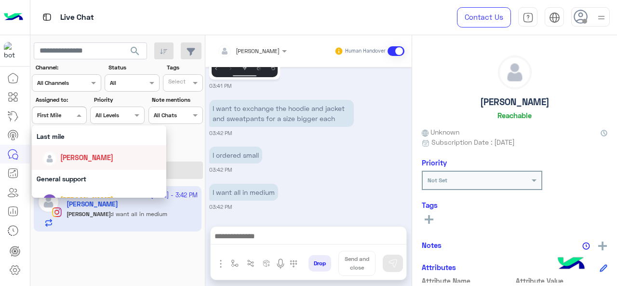
scroll to position [133, 0]
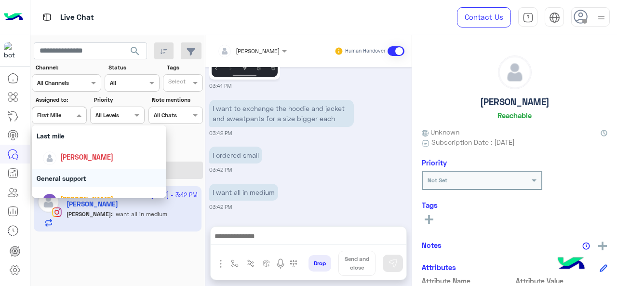
click at [86, 177] on div "General support" at bounding box center [99, 178] width 135 height 18
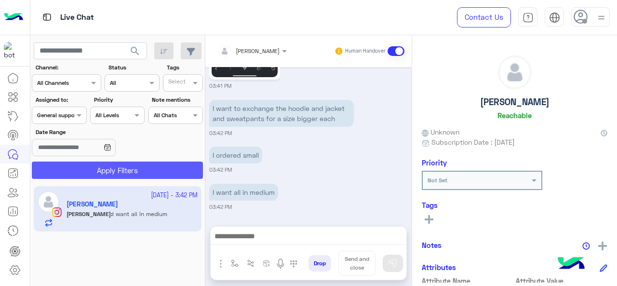
click at [94, 172] on button "Apply Filters" at bounding box center [117, 169] width 171 height 17
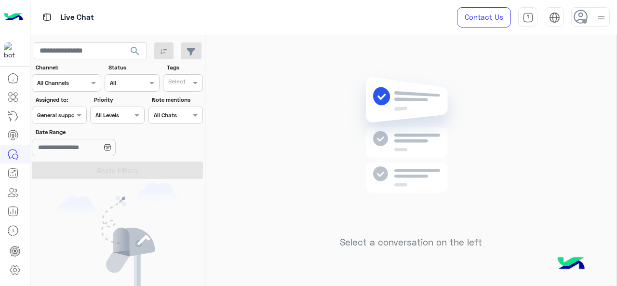
click at [80, 128] on label "Date Range" at bounding box center [90, 132] width 108 height 9
click at [80, 139] on input "Date Range" at bounding box center [73, 147] width 83 height 17
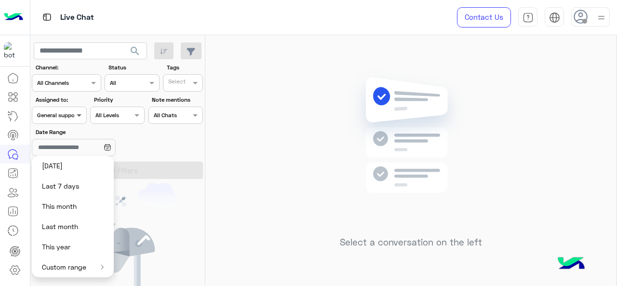
click at [74, 119] on span at bounding box center [80, 115] width 12 height 10
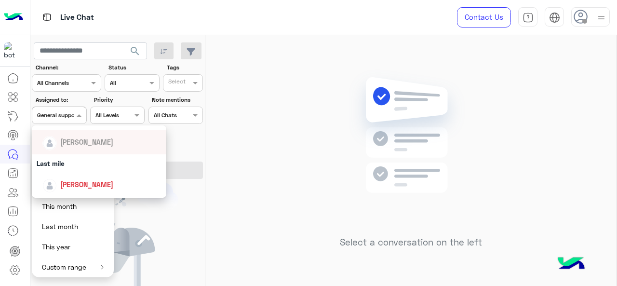
scroll to position [106, 0]
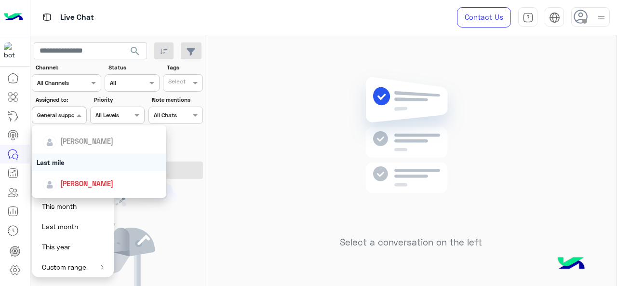
click at [68, 167] on div "Last mile" at bounding box center [99, 162] width 135 height 18
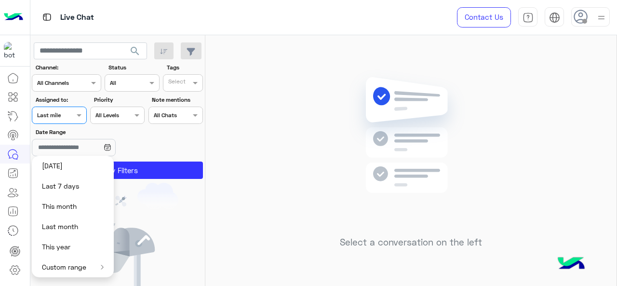
click at [68, 167] on button "Yesterday" at bounding box center [73, 166] width 82 height 20
type input "**********"
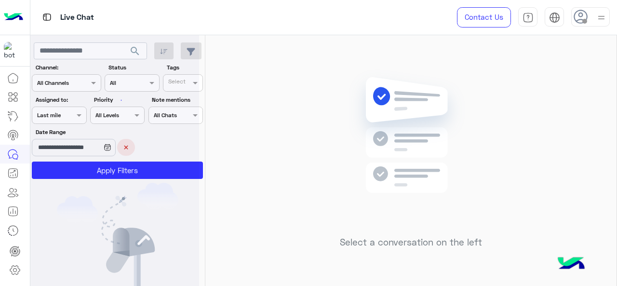
click at [132, 151] on div at bounding box center [114, 147] width 169 height 286
click at [132, 150] on button "×" at bounding box center [126, 147] width 18 height 17
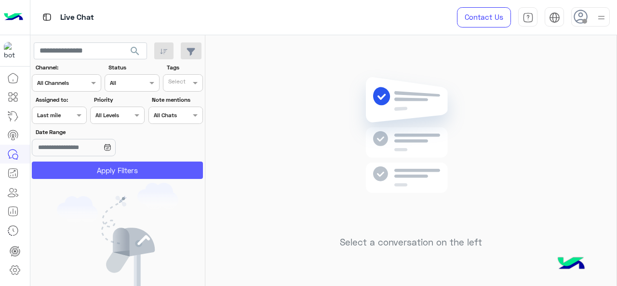
click at [139, 172] on button "Apply Filters" at bounding box center [117, 169] width 171 height 17
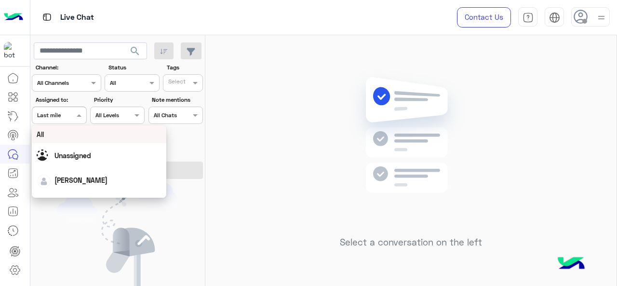
click at [69, 121] on div "Assigned on Last mile" at bounding box center [59, 115] width 54 height 17
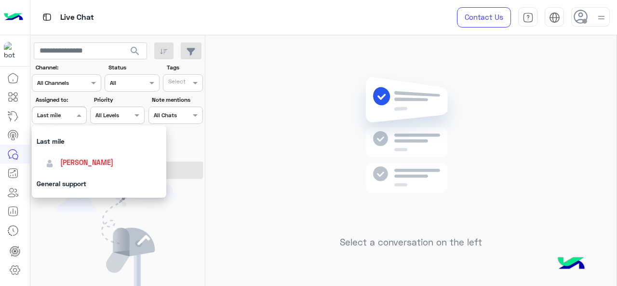
scroll to position [132, 0]
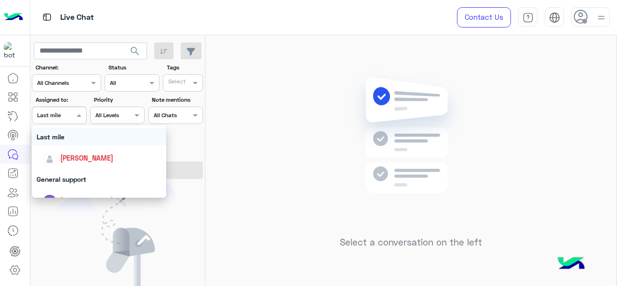
click at [66, 135] on div "Last mile" at bounding box center [99, 137] width 135 height 18
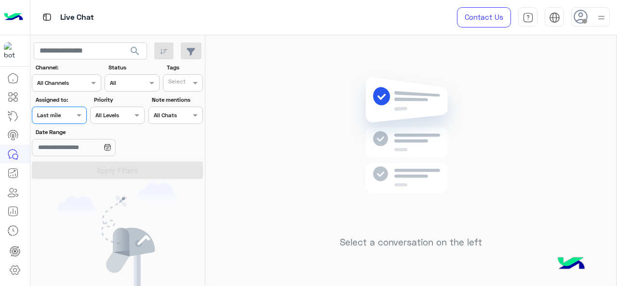
click at [61, 111] on div at bounding box center [58, 113] width 53 height 9
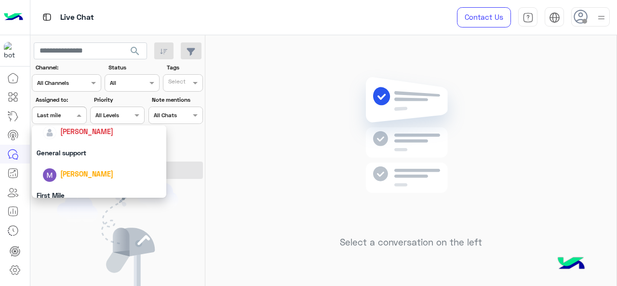
scroll to position [189, 0]
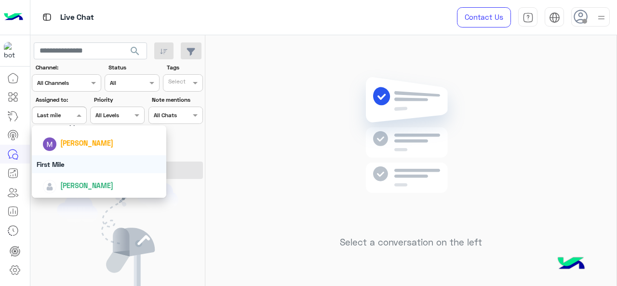
click at [73, 165] on div "First Mile" at bounding box center [99, 164] width 135 height 18
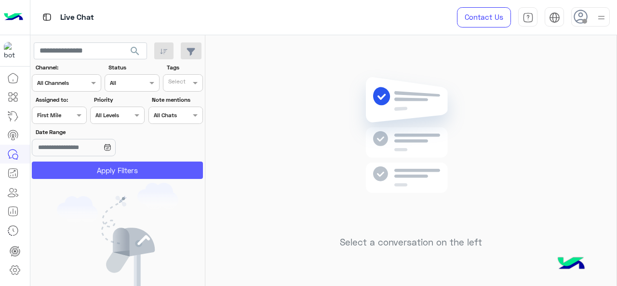
click at [84, 174] on button "Apply Filters" at bounding box center [117, 169] width 171 height 17
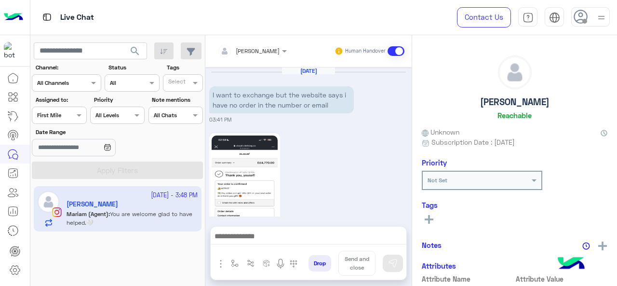
scroll to position [410, 0]
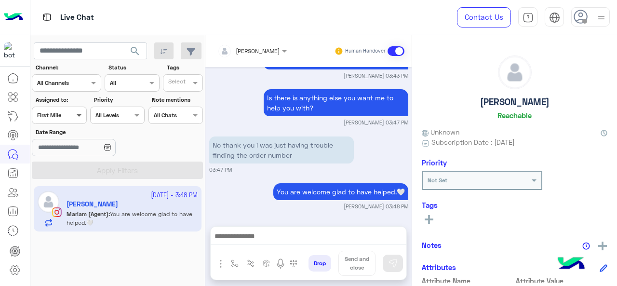
click at [74, 116] on span at bounding box center [80, 115] width 12 height 10
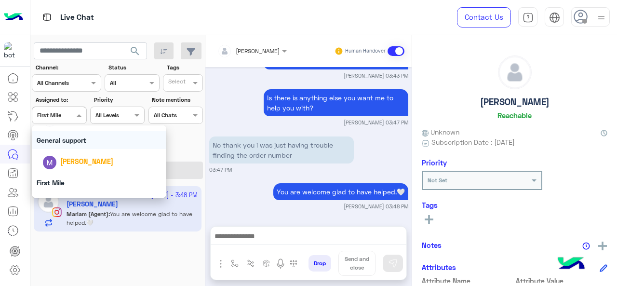
scroll to position [170, 0]
click at [77, 143] on div "General support" at bounding box center [99, 141] width 135 height 18
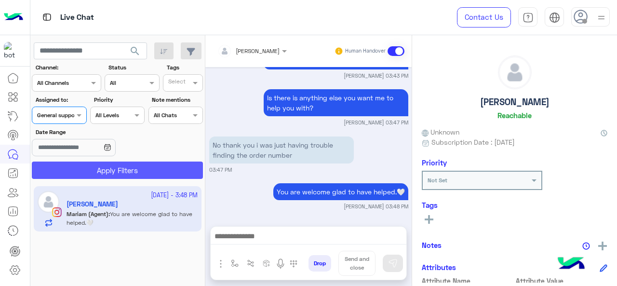
click at [80, 171] on button "Apply Filters" at bounding box center [117, 169] width 171 height 17
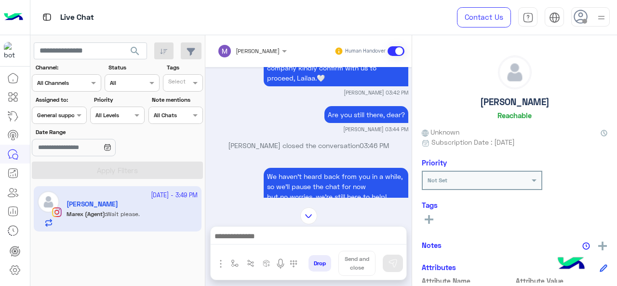
scroll to position [138, 0]
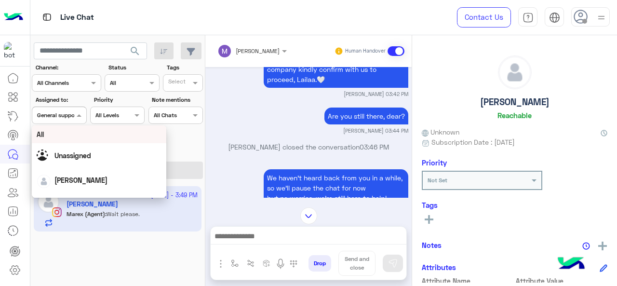
click at [69, 109] on div at bounding box center [58, 113] width 53 height 9
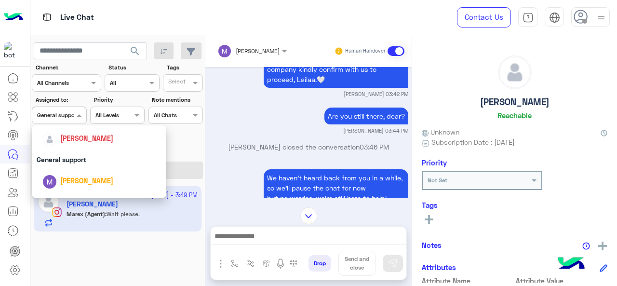
scroll to position [189, 0]
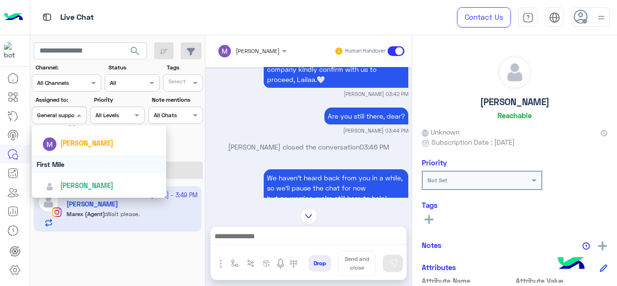
drag, startPoint x: 68, startPoint y: 158, endPoint x: 80, endPoint y: 165, distance: 13.0
click at [80, 165] on div "First Mile" at bounding box center [99, 164] width 135 height 18
click at [80, 165] on button "Apply Filters" at bounding box center [117, 169] width 171 height 17
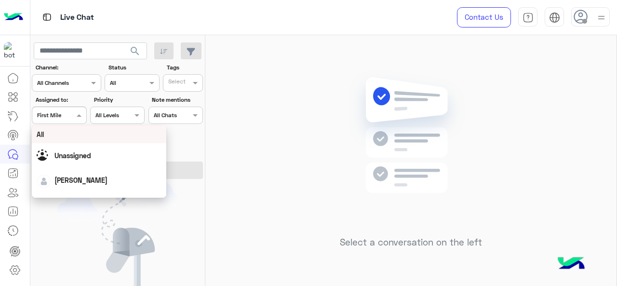
click at [68, 115] on div at bounding box center [58, 113] width 53 height 9
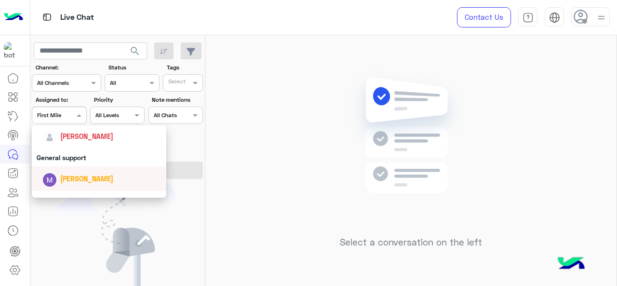
scroll to position [152, 0]
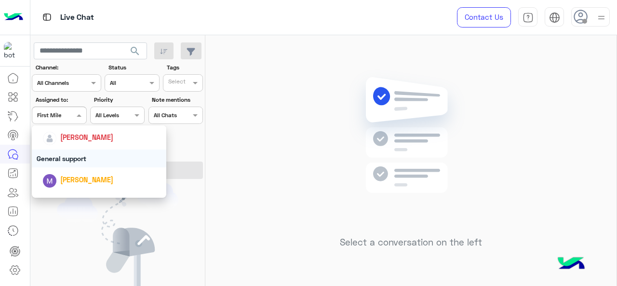
click at [67, 154] on div "General support" at bounding box center [99, 158] width 135 height 18
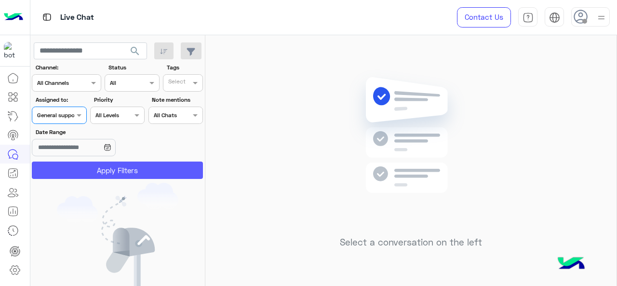
click at [79, 176] on button "Apply Filters" at bounding box center [117, 169] width 171 height 17
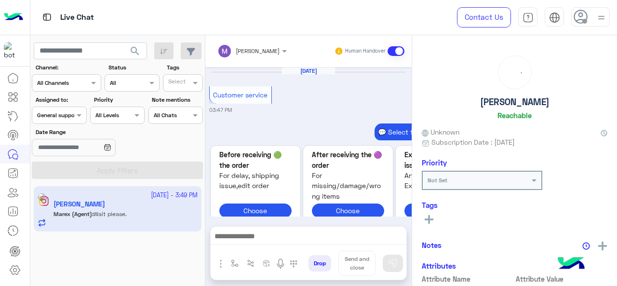
scroll to position [406, 0]
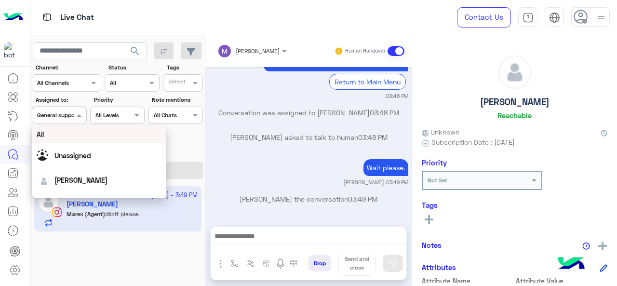
click at [67, 122] on div "Assigned on General support" at bounding box center [59, 115] width 54 height 17
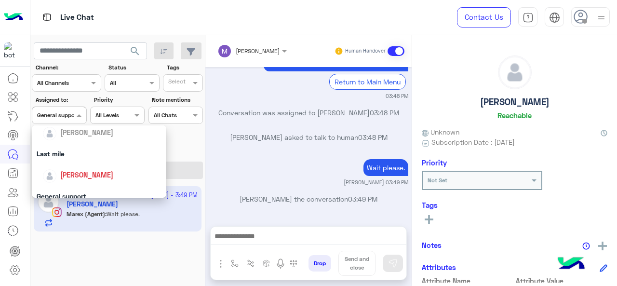
scroll to position [118, 0]
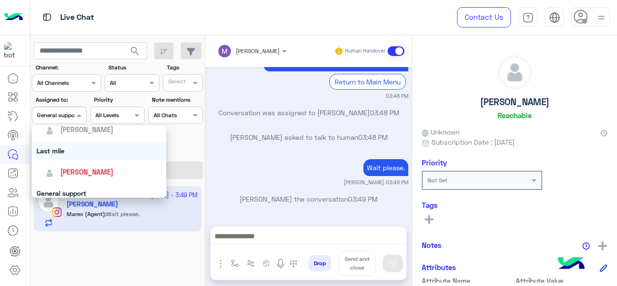
click at [65, 153] on div "Last mile" at bounding box center [99, 151] width 135 height 18
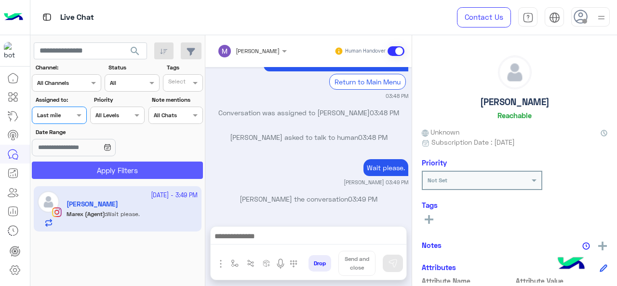
click at [84, 171] on button "Apply Filters" at bounding box center [117, 169] width 171 height 17
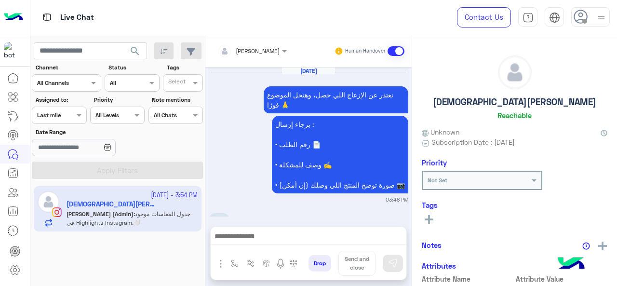
scroll to position [453, 0]
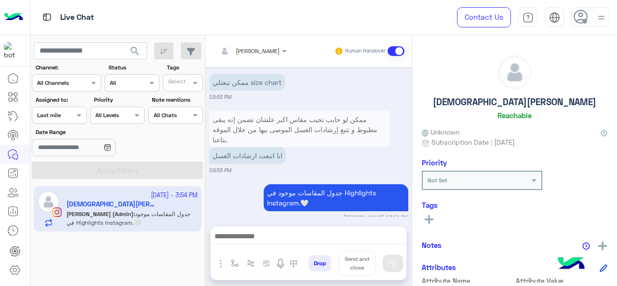
click at [73, 113] on div at bounding box center [58, 113] width 53 height 9
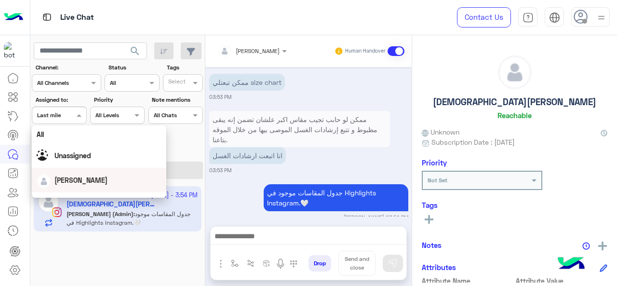
scroll to position [189, 0]
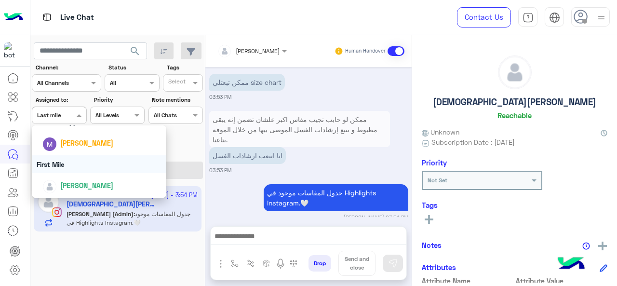
click at [72, 168] on div "First Mile" at bounding box center [99, 164] width 135 height 18
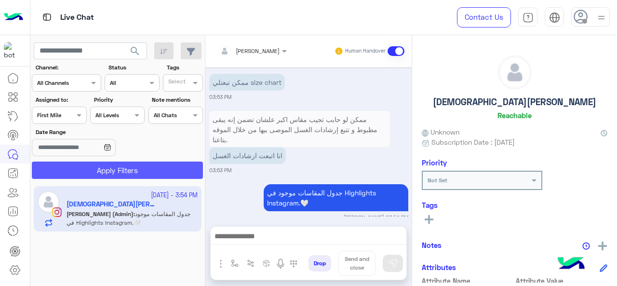
click at [72, 168] on button "Apply Filters" at bounding box center [117, 169] width 171 height 17
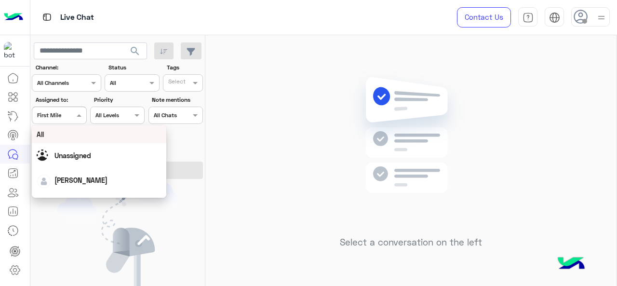
click at [73, 109] on div at bounding box center [58, 113] width 53 height 9
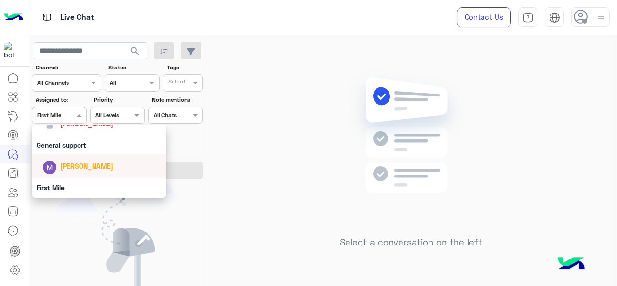
scroll to position [161, 0]
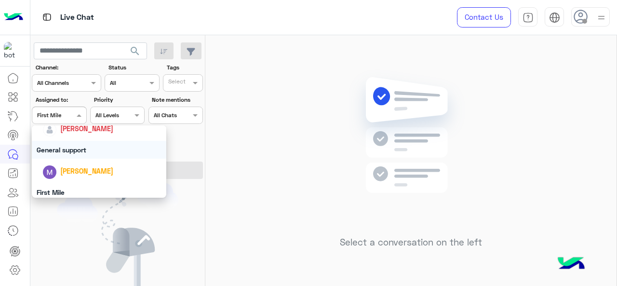
click at [69, 153] on div "General support" at bounding box center [99, 150] width 135 height 18
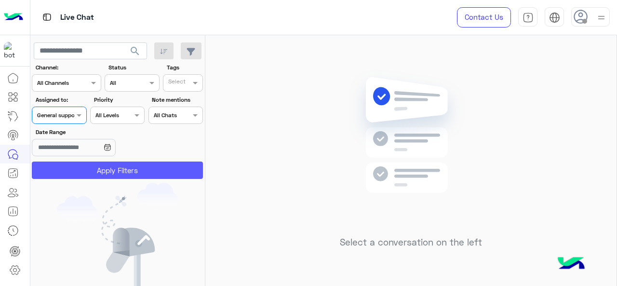
click at [83, 161] on button "Apply Filters" at bounding box center [117, 169] width 171 height 17
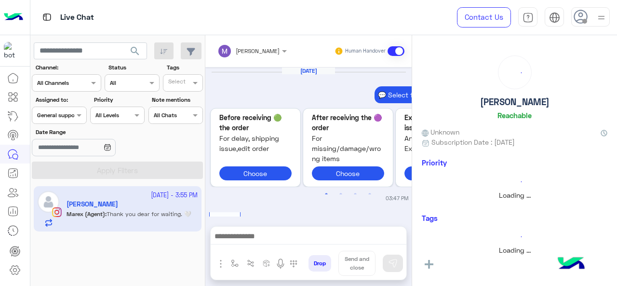
scroll to position [405, 0]
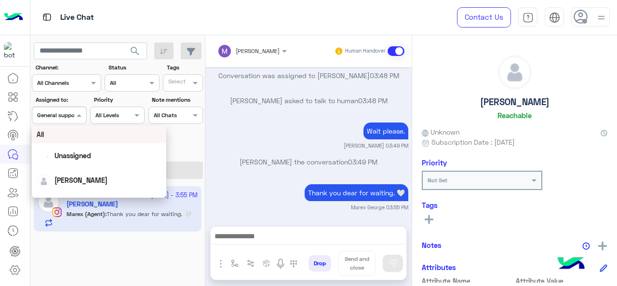
click at [63, 119] on div "General support" at bounding box center [58, 115] width 42 height 9
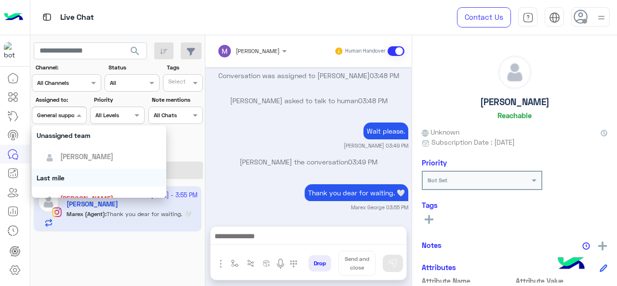
scroll to position [128, 0]
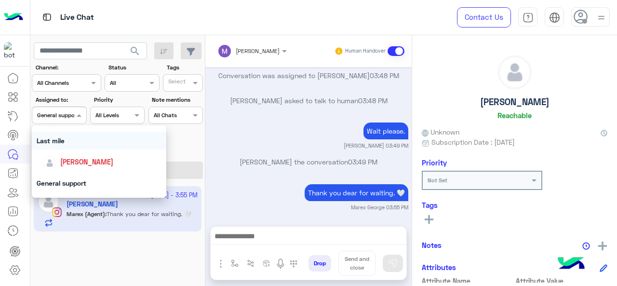
click at [72, 139] on div "Last mile" at bounding box center [99, 141] width 135 height 18
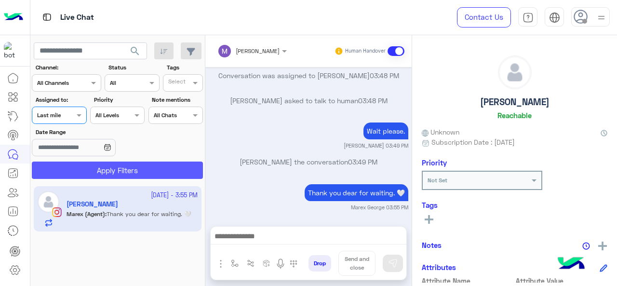
click at [87, 172] on button "Apply Filters" at bounding box center [117, 169] width 171 height 17
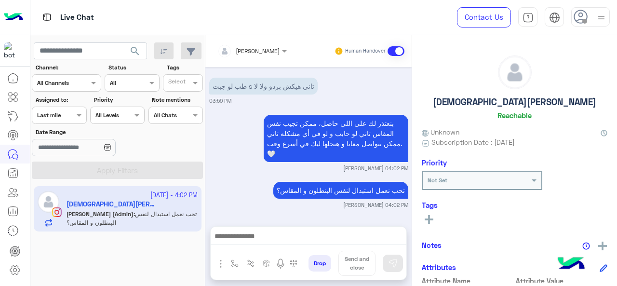
scroll to position [275, 0]
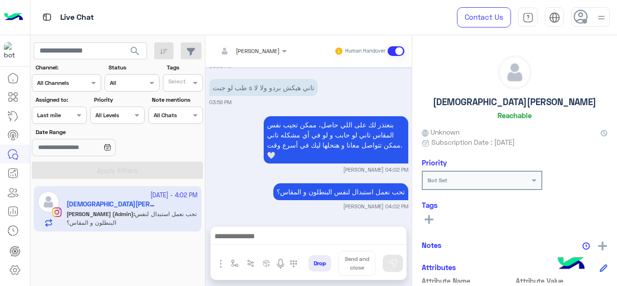
click at [70, 118] on div "Assigned on Last mile" at bounding box center [52, 115] width 41 height 9
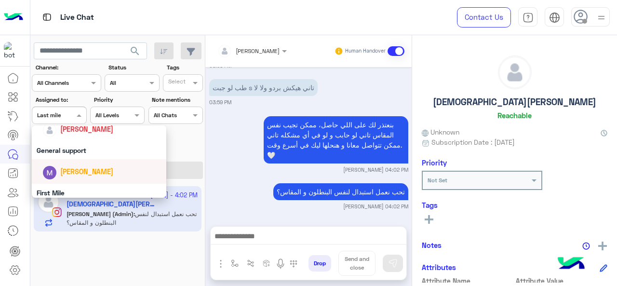
scroll to position [163, 0]
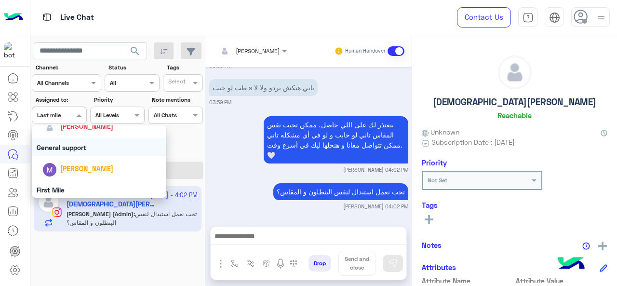
click at [70, 144] on div "General support" at bounding box center [99, 147] width 135 height 18
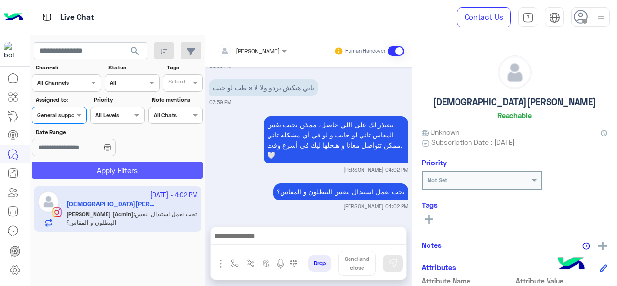
click at [82, 173] on button "Apply Filters" at bounding box center [117, 169] width 171 height 17
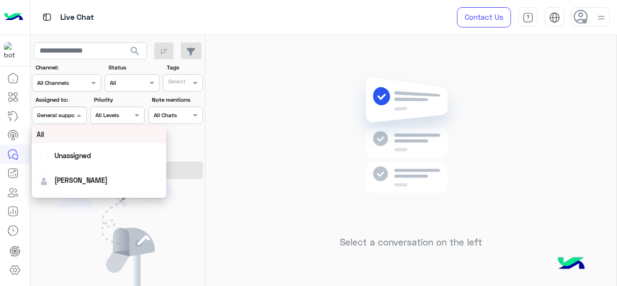
click at [75, 112] on span at bounding box center [80, 115] width 12 height 10
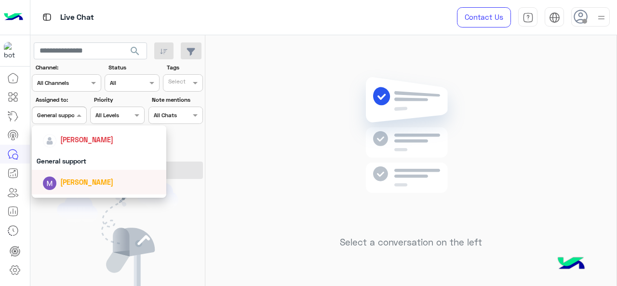
scroll to position [189, 0]
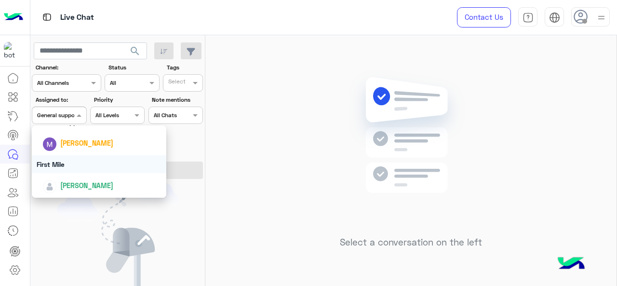
click at [64, 166] on div "First Mile" at bounding box center [99, 164] width 135 height 18
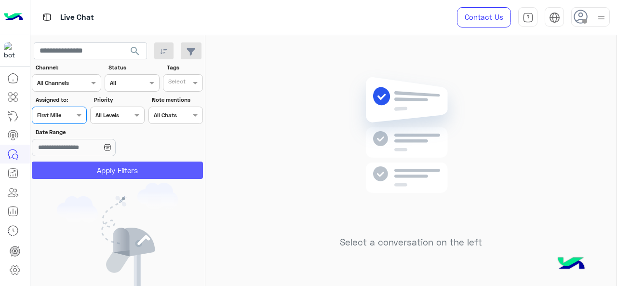
click at [81, 171] on button "Apply Filters" at bounding box center [117, 169] width 171 height 17
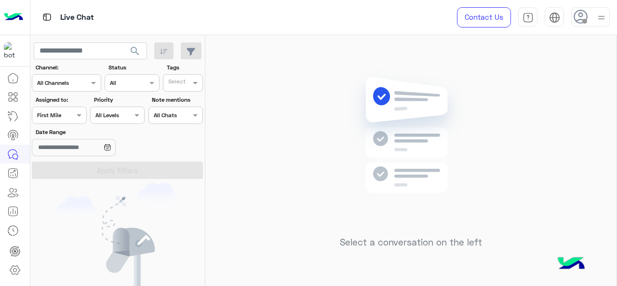
click at [74, 108] on div "Assigned on First Mile" at bounding box center [59, 115] width 54 height 17
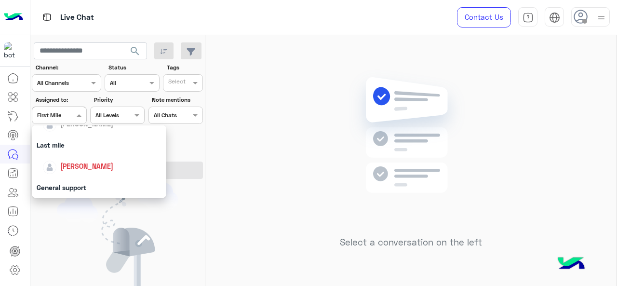
scroll to position [124, 0]
click at [74, 140] on div "Last mile" at bounding box center [99, 144] width 135 height 18
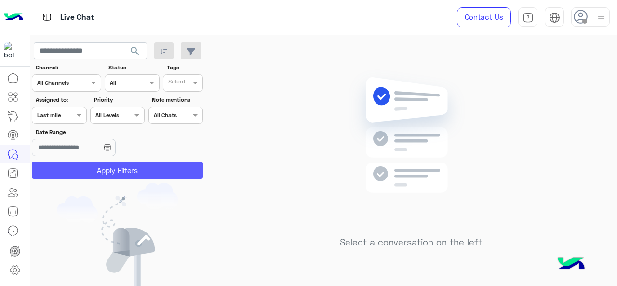
click at [81, 177] on button "Apply Filters" at bounding box center [117, 169] width 171 height 17
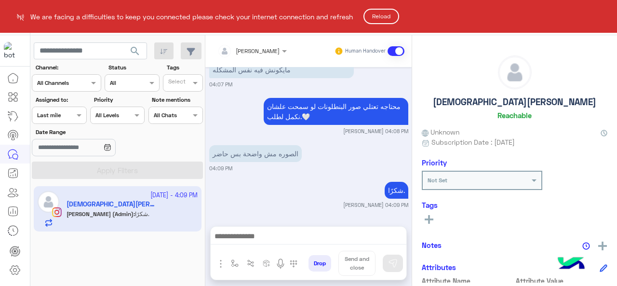
scroll to position [275, 0]
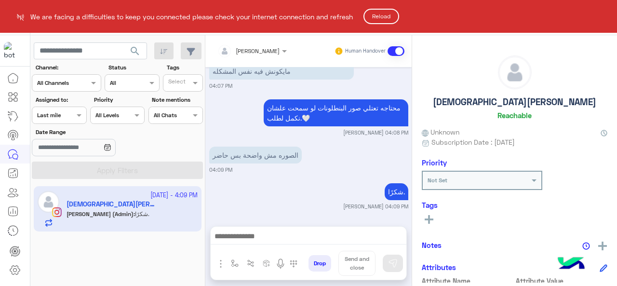
click at [385, 19] on button "Reload" at bounding box center [381, 16] width 36 height 15
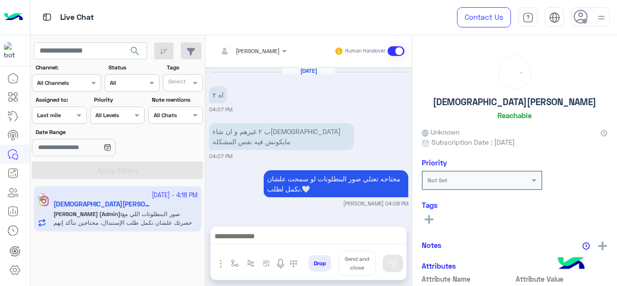
scroll to position [275, 0]
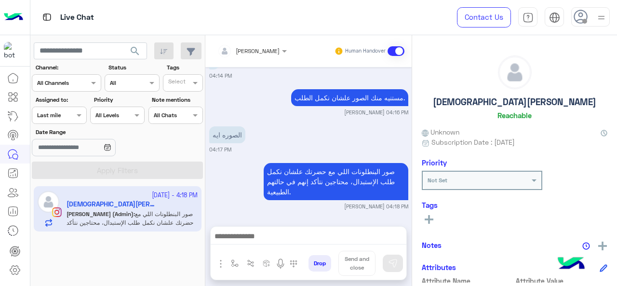
click at [69, 115] on div at bounding box center [58, 113] width 53 height 9
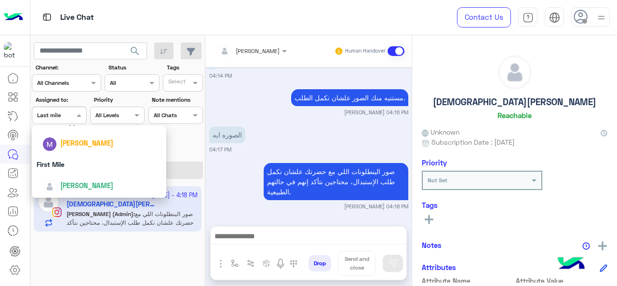
scroll to position [189, 0]
click at [67, 171] on div "First Mile" at bounding box center [99, 164] width 135 height 18
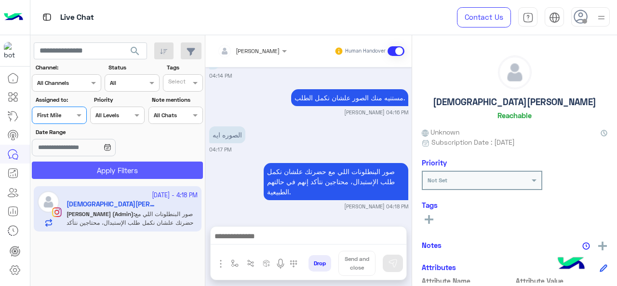
click at [78, 171] on button "Apply Filters" at bounding box center [117, 169] width 171 height 17
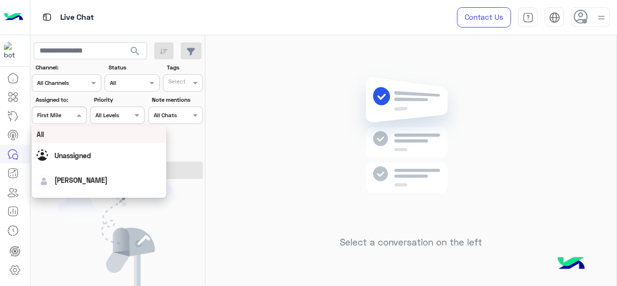
click at [80, 119] on span at bounding box center [80, 115] width 12 height 10
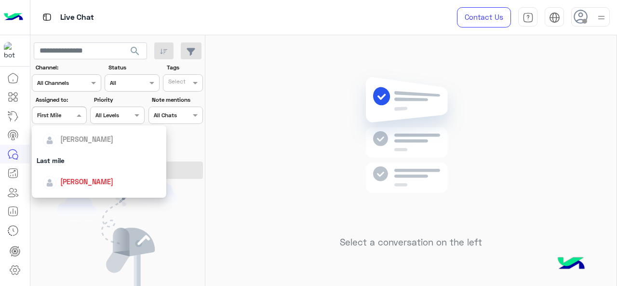
scroll to position [118, 0]
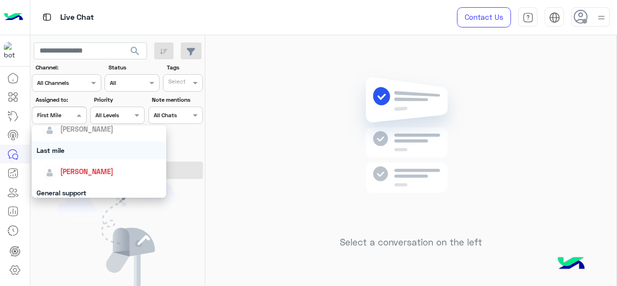
click at [67, 150] on div "Last mile" at bounding box center [99, 150] width 135 height 18
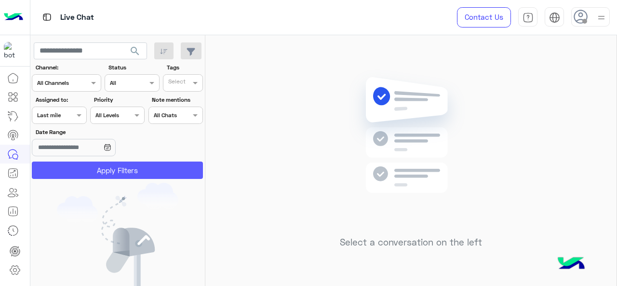
click at [75, 169] on button "Apply Filters" at bounding box center [117, 169] width 171 height 17
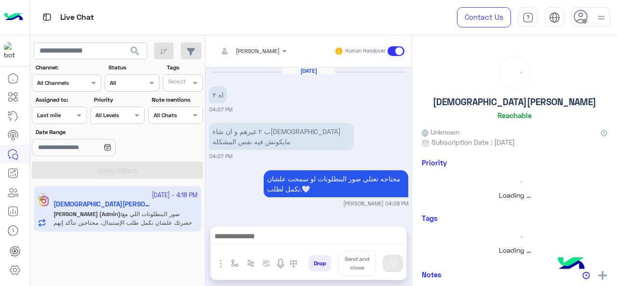
scroll to position [275, 0]
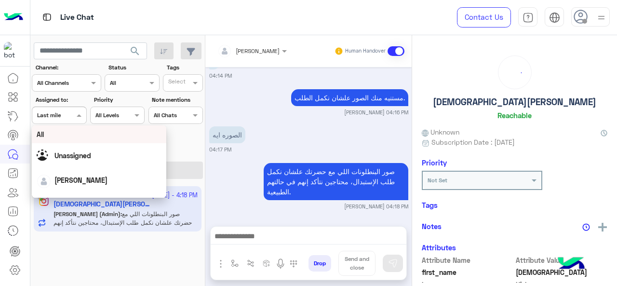
click at [79, 117] on span at bounding box center [80, 115] width 12 height 10
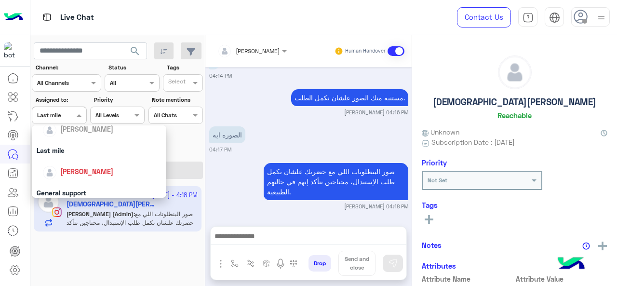
scroll to position [119, 0]
click at [67, 191] on div "General support" at bounding box center [99, 192] width 135 height 18
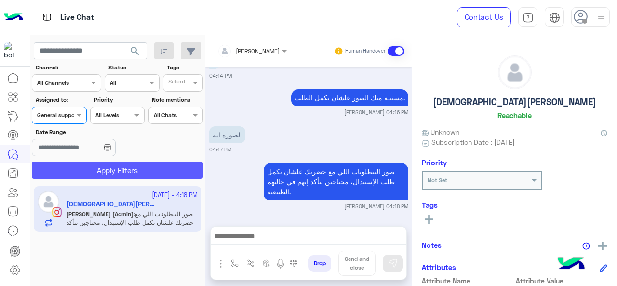
click at [80, 175] on button "Apply Filters" at bounding box center [117, 169] width 171 height 17
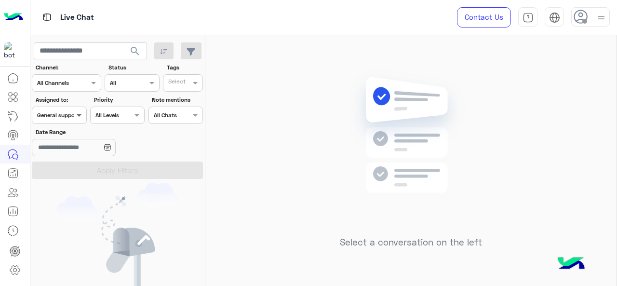
click at [78, 120] on span at bounding box center [80, 115] width 12 height 10
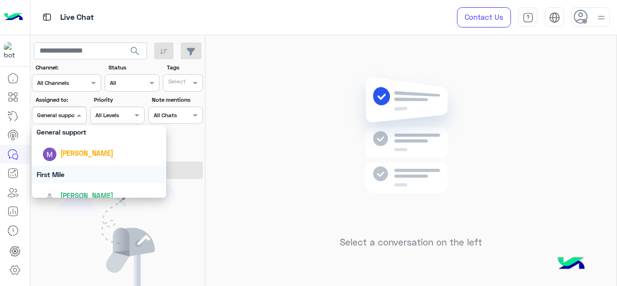
scroll to position [179, 0]
click at [83, 180] on div "First Mile" at bounding box center [99, 174] width 135 height 18
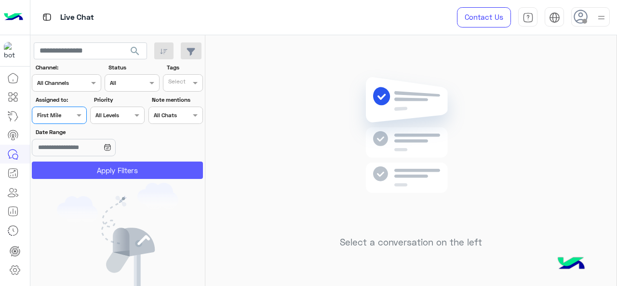
click at [93, 168] on button "Apply Filters" at bounding box center [117, 169] width 171 height 17
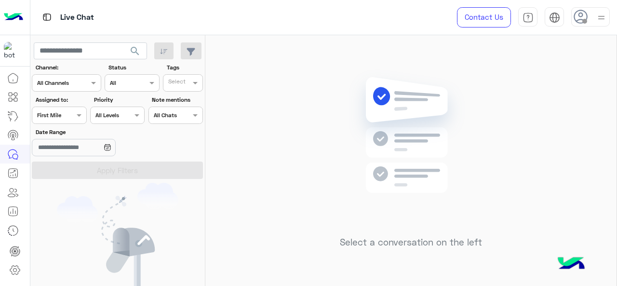
click at [66, 114] on div at bounding box center [58, 113] width 53 height 9
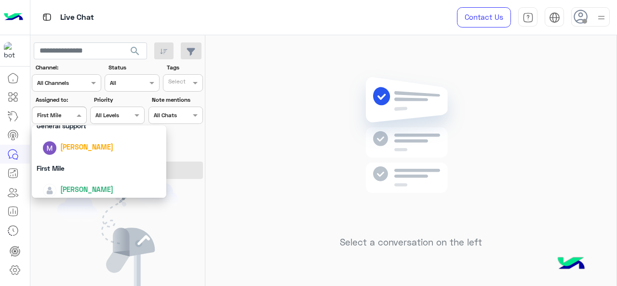
scroll to position [189, 0]
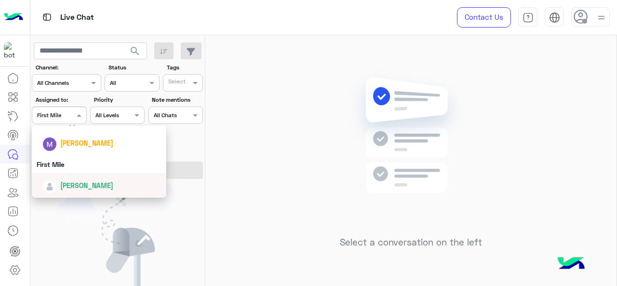
click at [73, 185] on span "Mariam Ahmed" at bounding box center [86, 185] width 53 height 8
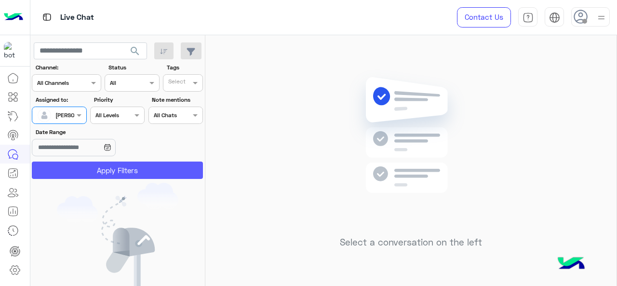
click at [72, 177] on button "Apply Filters" at bounding box center [117, 169] width 171 height 17
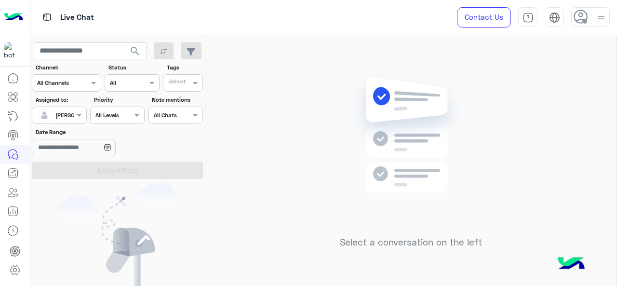
click at [75, 122] on div "Assigned on Mariam Ahmed" at bounding box center [59, 115] width 54 height 17
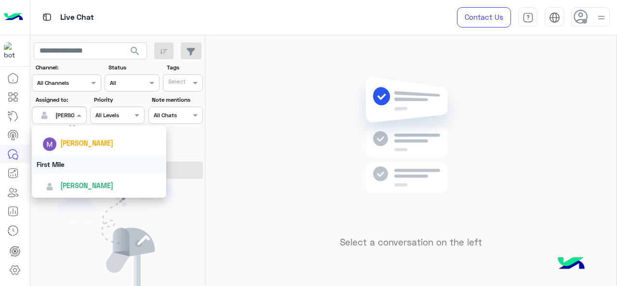
click at [62, 162] on div "First Mile" at bounding box center [99, 164] width 135 height 18
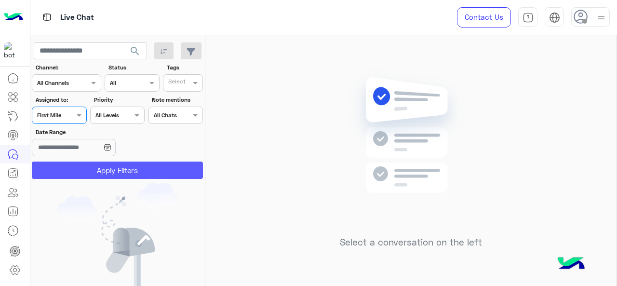
click at [67, 174] on button "Apply Filters" at bounding box center [117, 169] width 171 height 17
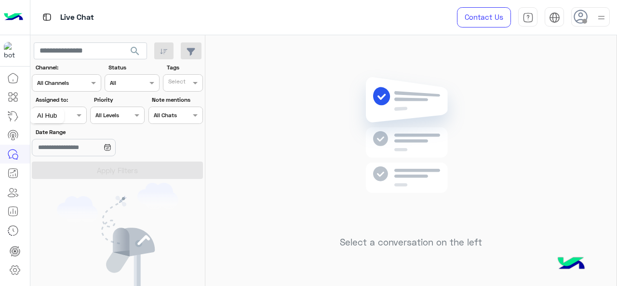
click at [58, 115] on div "AI Hub" at bounding box center [47, 115] width 34 height 15
click at [75, 118] on span at bounding box center [80, 115] width 12 height 10
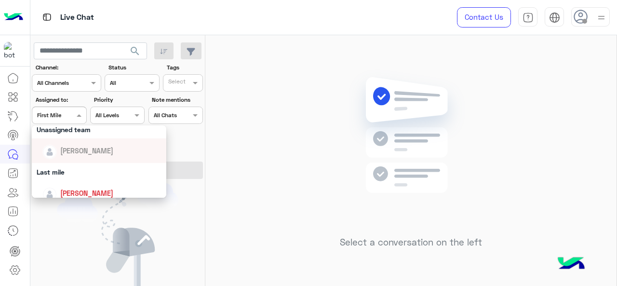
scroll to position [97, 0]
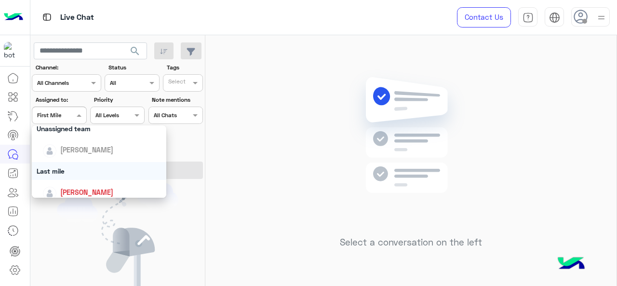
click at [60, 176] on div "Last mile" at bounding box center [99, 171] width 135 height 18
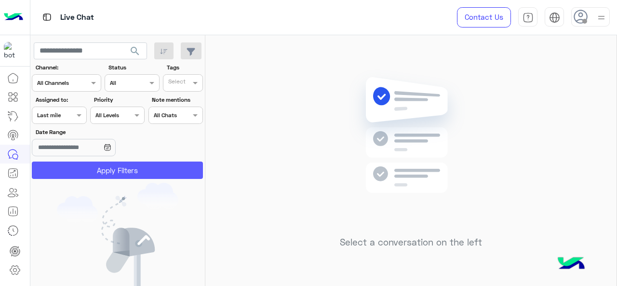
click at [87, 168] on button "Apply Filters" at bounding box center [117, 169] width 171 height 17
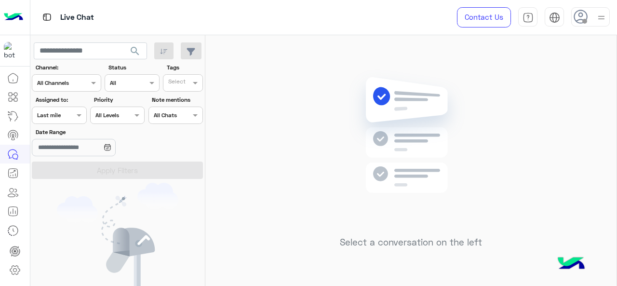
click at [80, 116] on span at bounding box center [80, 115] width 12 height 10
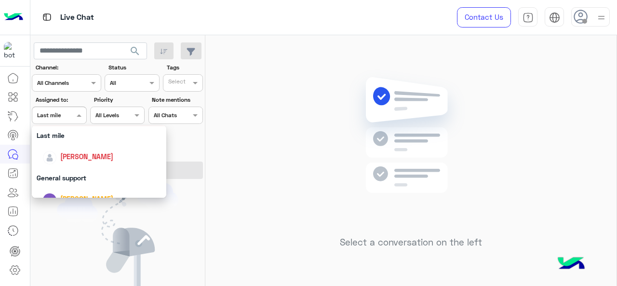
scroll to position [139, 0]
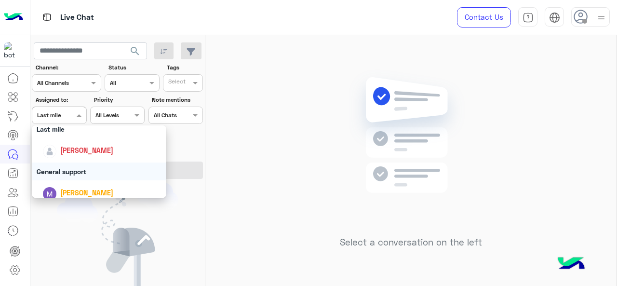
click at [78, 170] on div "General support" at bounding box center [99, 171] width 135 height 18
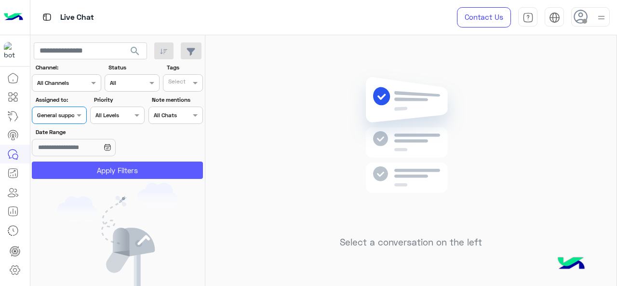
click at [78, 166] on button "Apply Filters" at bounding box center [117, 169] width 171 height 17
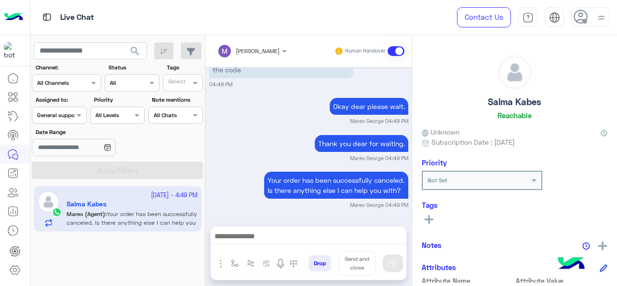
scroll to position [269, 0]
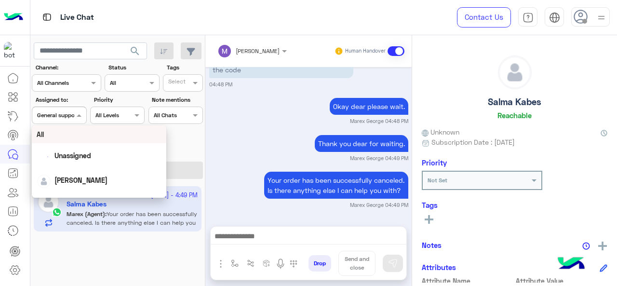
click at [72, 111] on div at bounding box center [58, 113] width 53 height 9
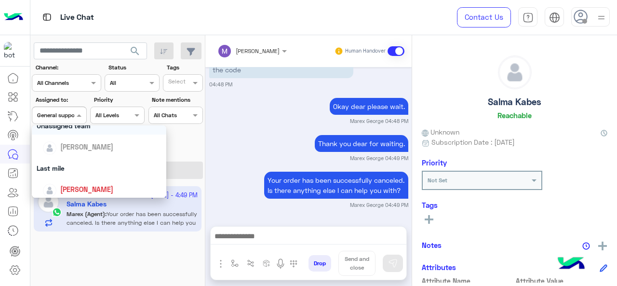
scroll to position [104, 0]
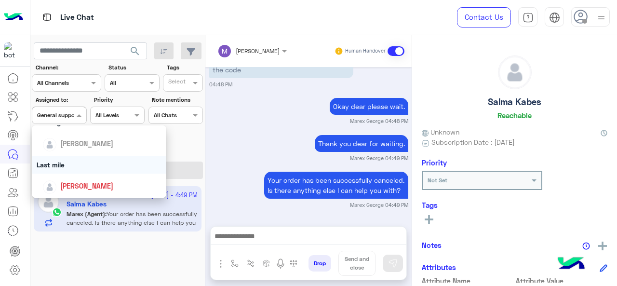
click at [71, 168] on div "Last mile" at bounding box center [99, 165] width 135 height 18
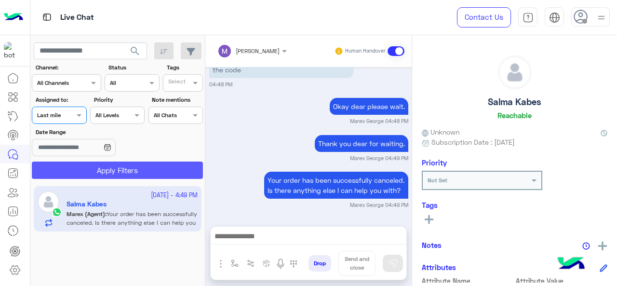
click at [76, 170] on button "Apply Filters" at bounding box center [117, 169] width 171 height 17
